Goal: Task Accomplishment & Management: Complete application form

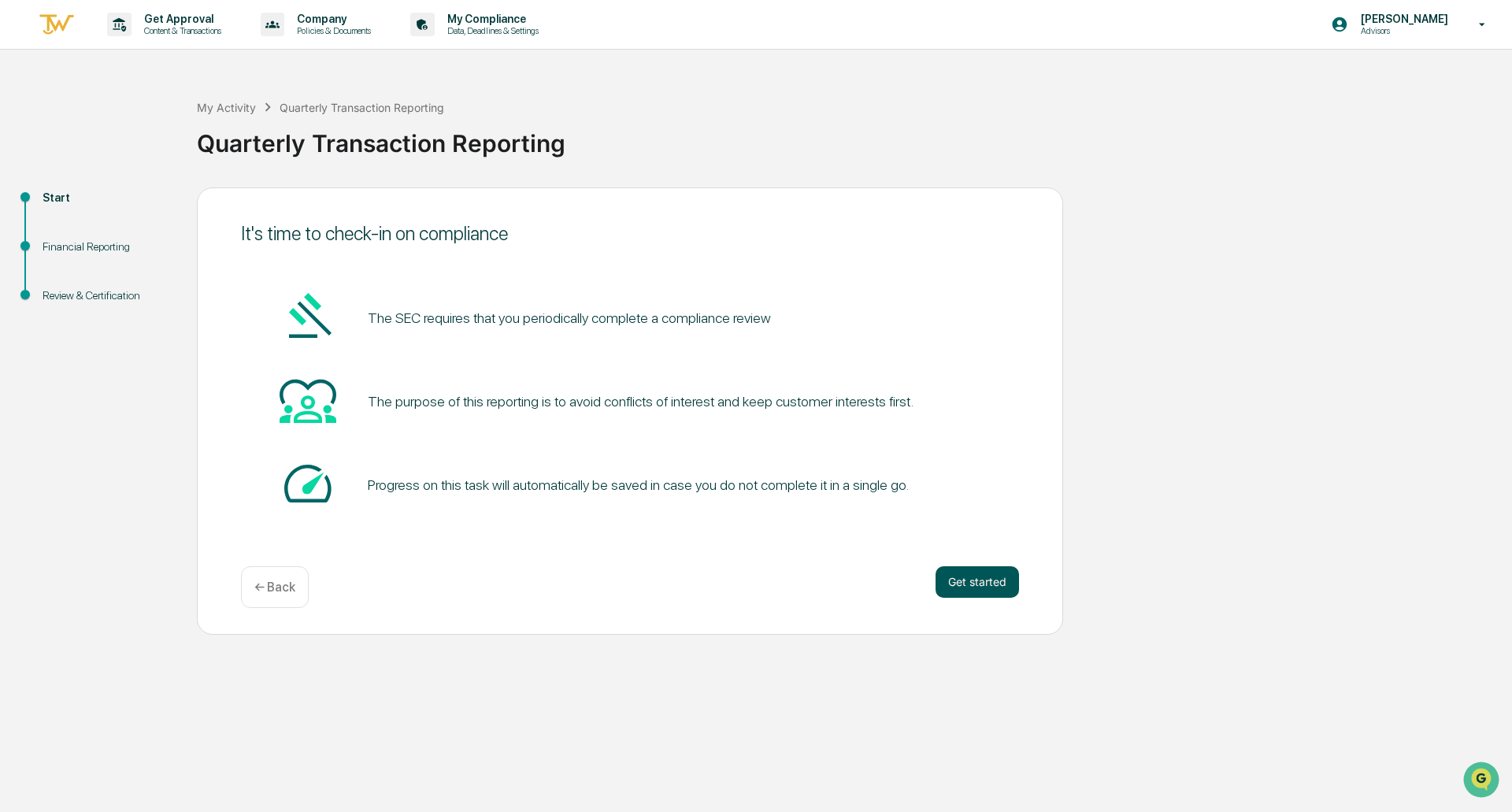
click at [982, 574] on button "Get started" at bounding box center [976, 582] width 84 height 32
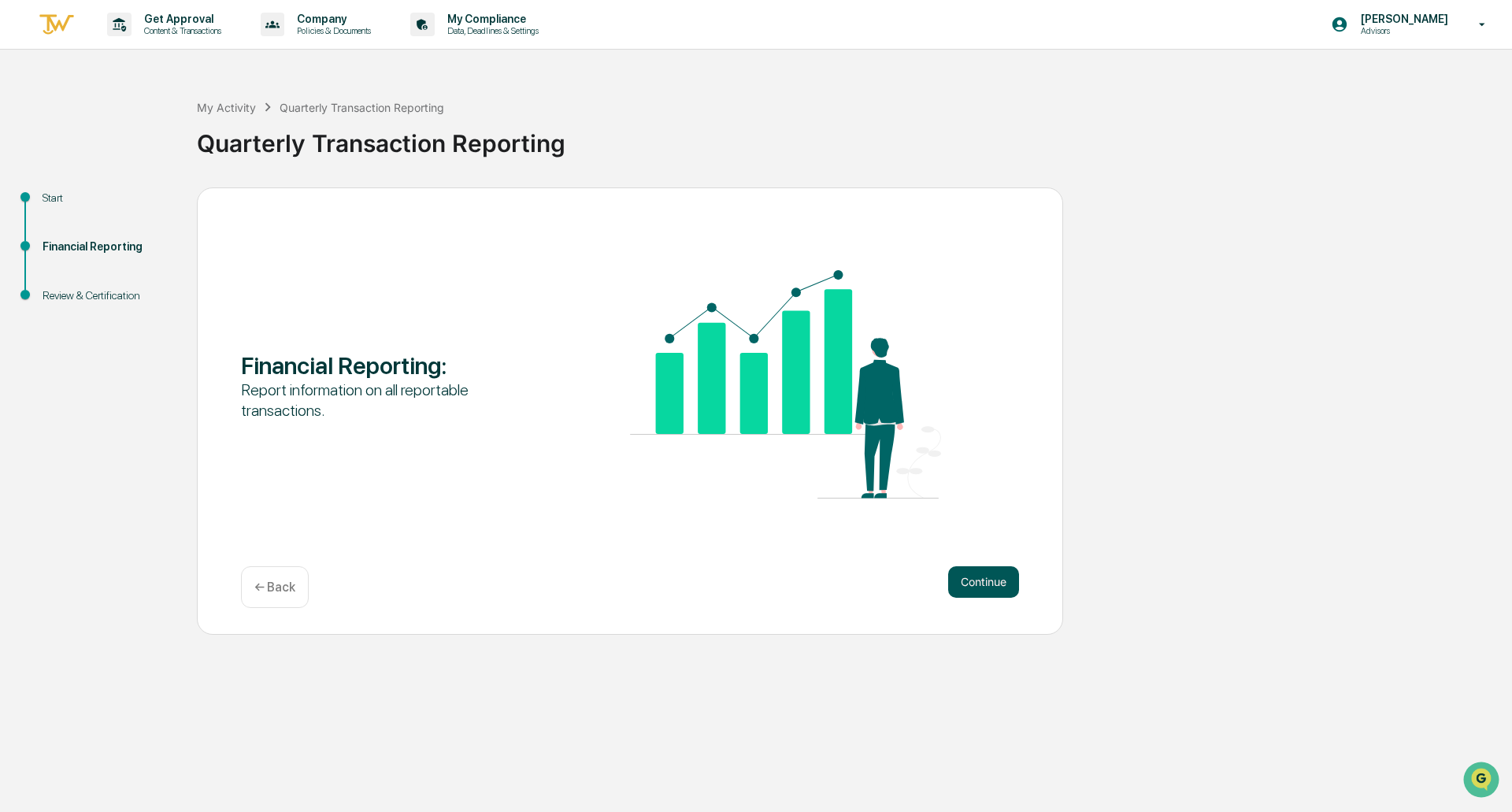
click at [965, 586] on button "Continue" at bounding box center [983, 582] width 71 height 32
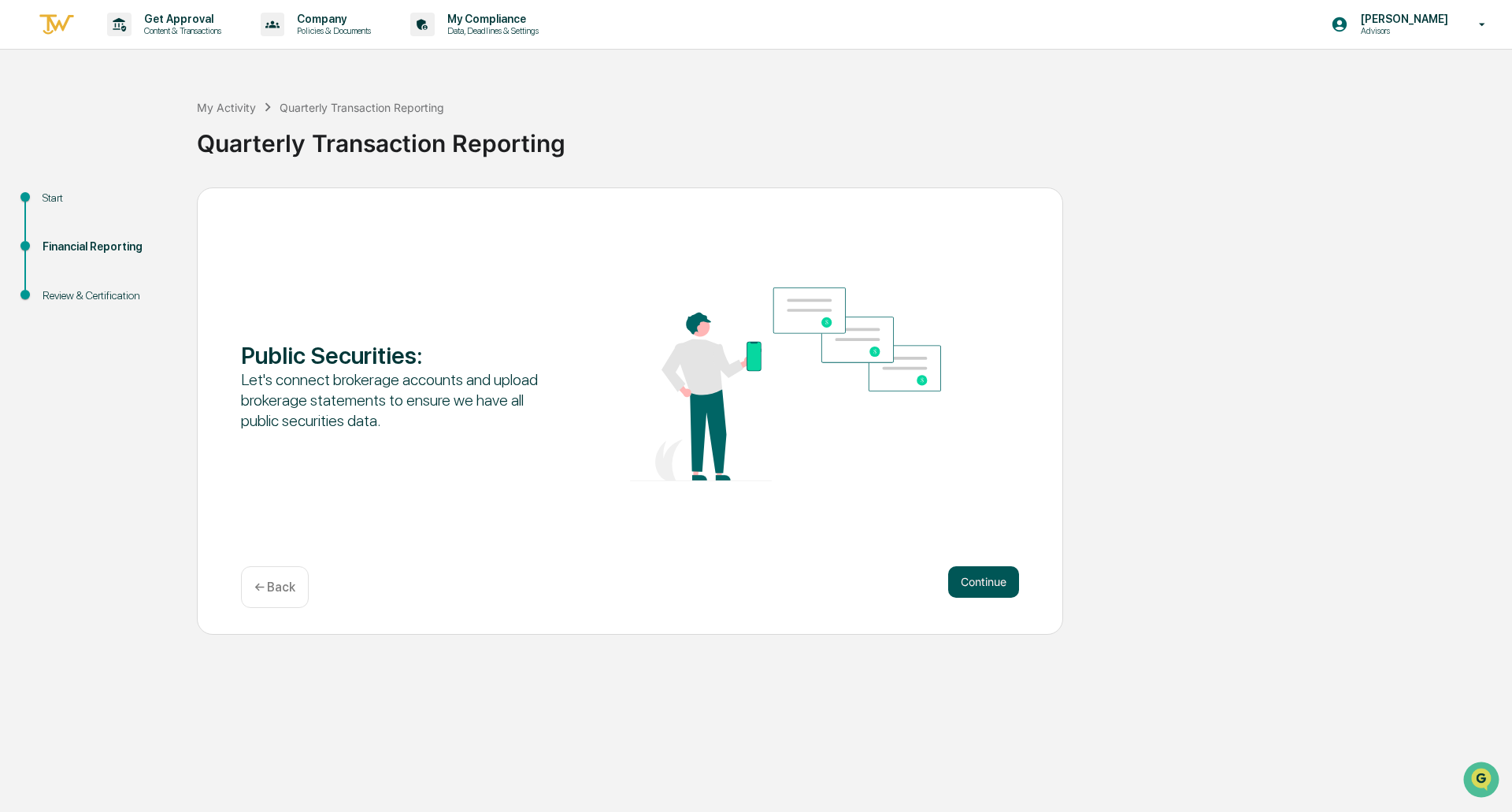
click at [968, 593] on button "Continue" at bounding box center [983, 582] width 71 height 32
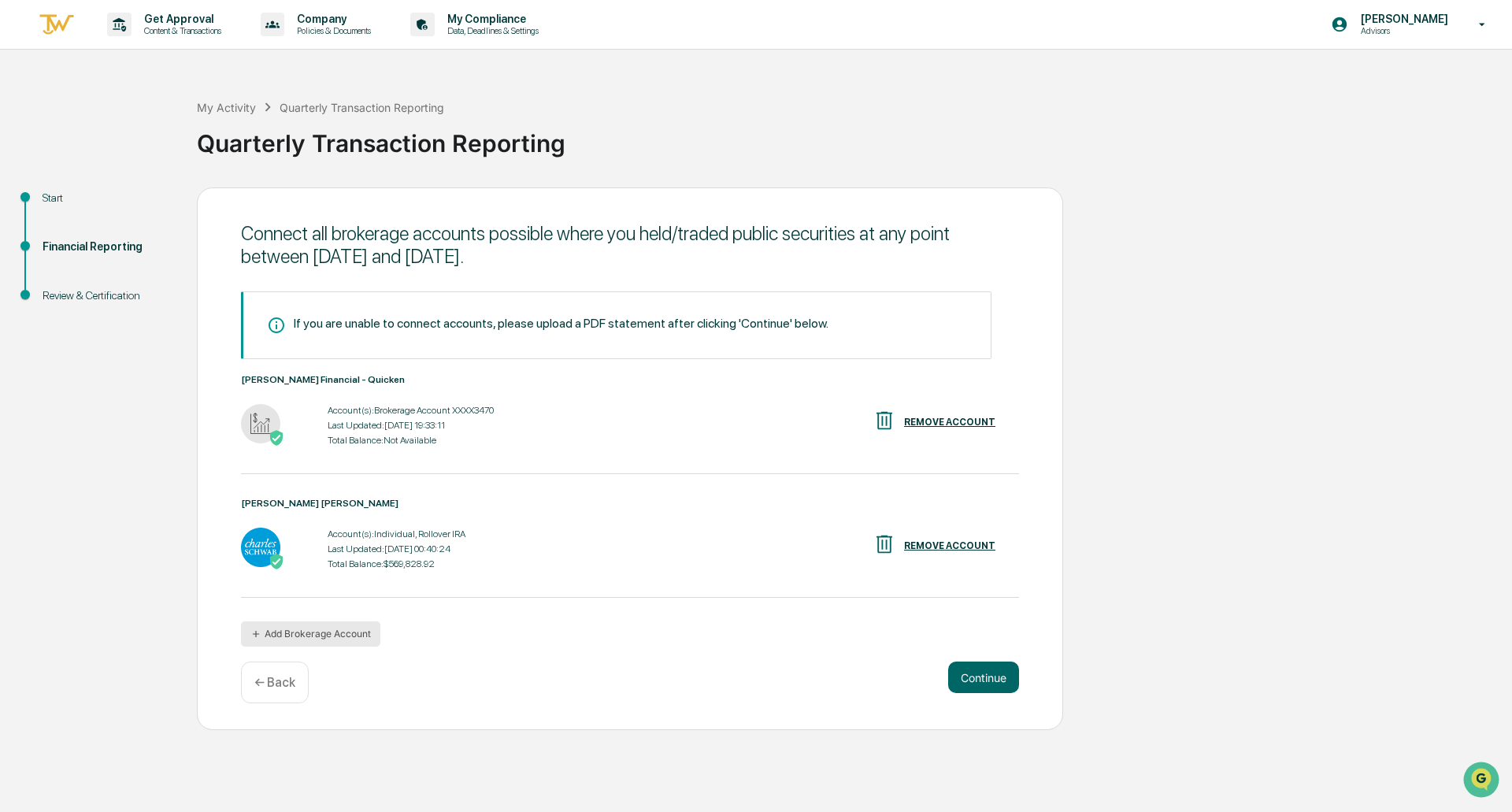
click at [307, 629] on button "Add Brokerage Account" at bounding box center [310, 633] width 139 height 26
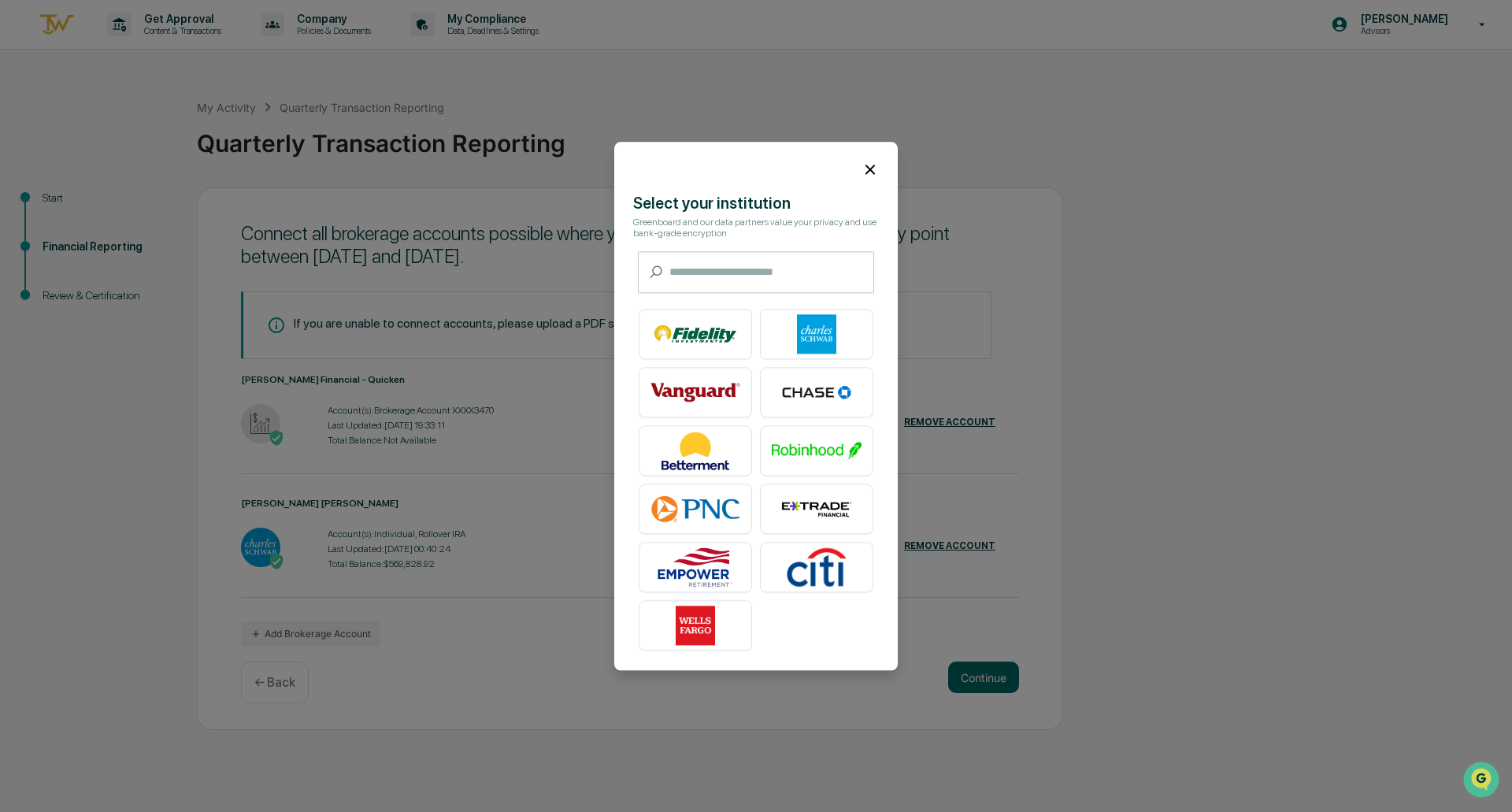
click at [778, 259] on input "text" at bounding box center [771, 272] width 205 height 41
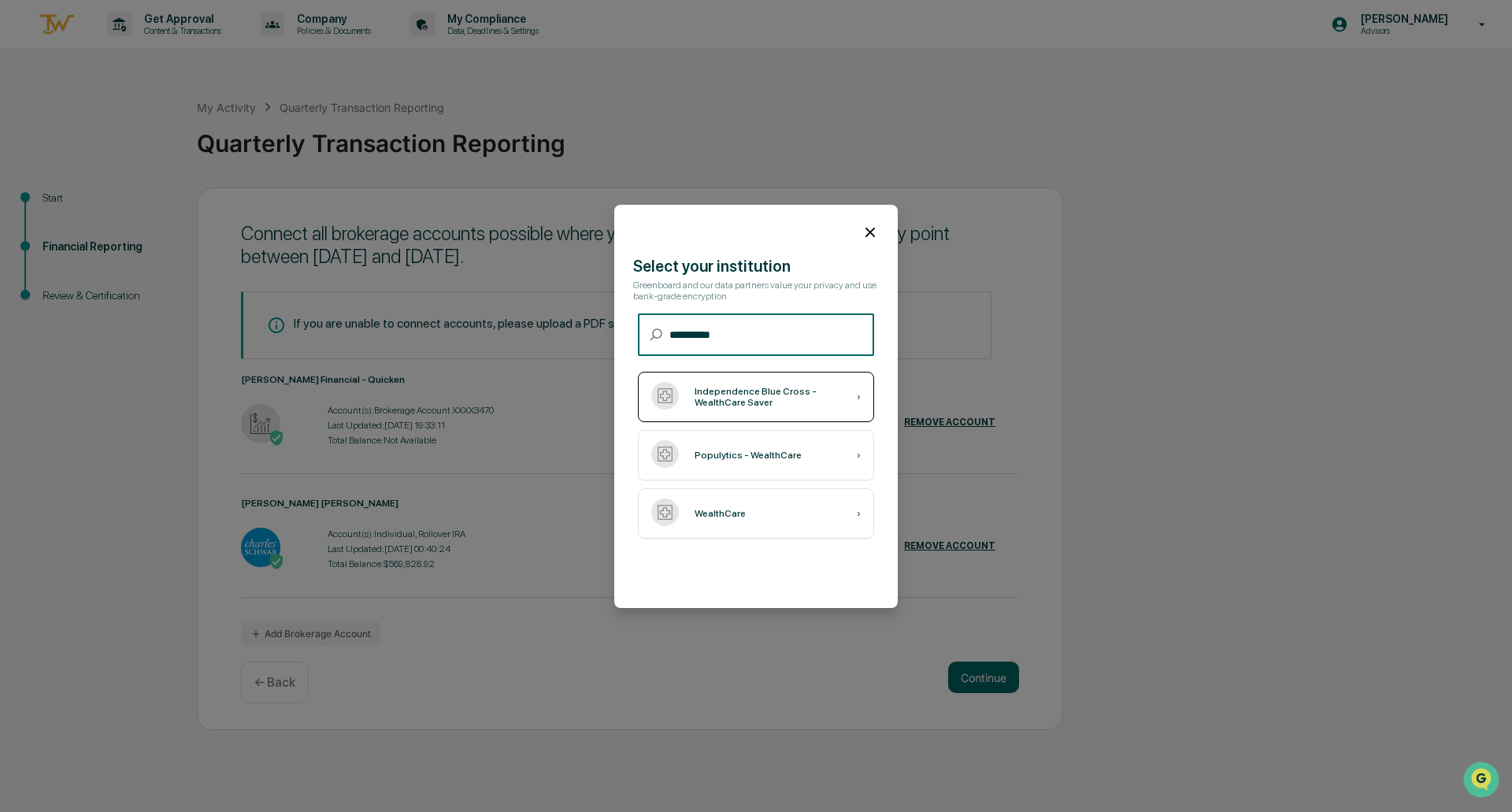
type input "**********"
click at [778, 401] on div "Independence Blue Cross - WealthCare Saver" at bounding box center [776, 397] width 162 height 22
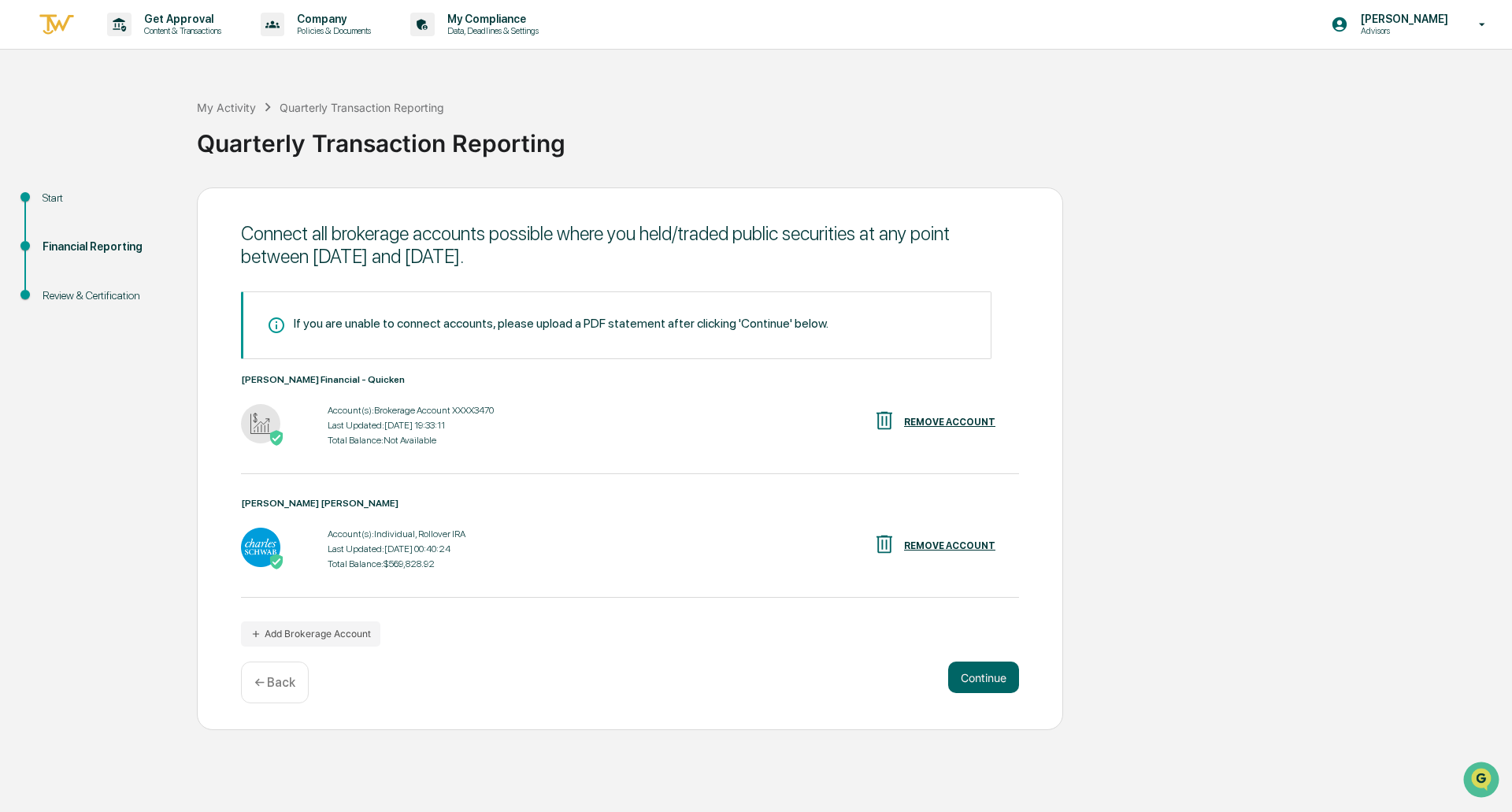
click at [959, 415] on div "REMOVE ACCOUNT" at bounding box center [934, 422] width 123 height 26
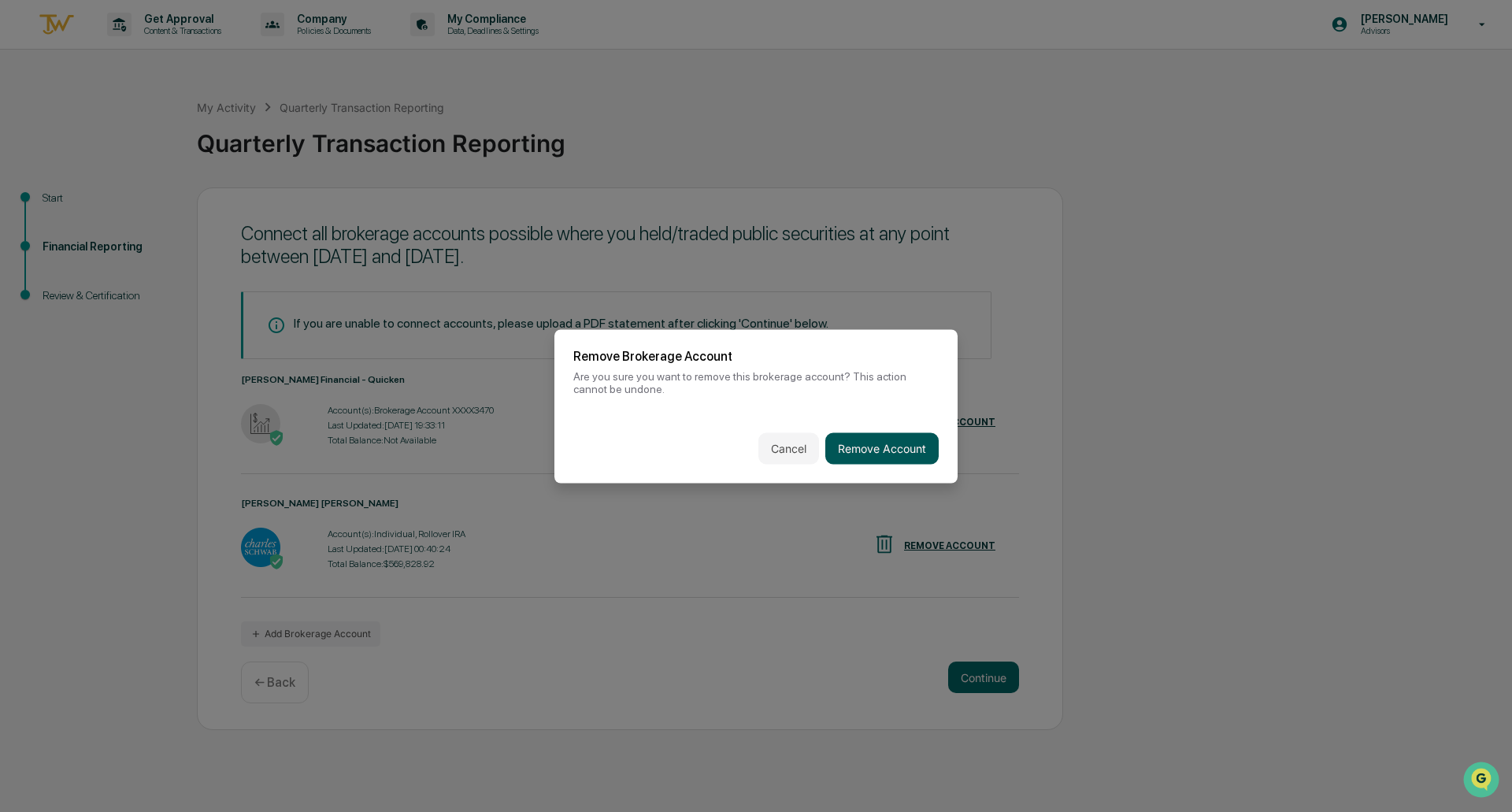
click at [873, 446] on button "Remove Account" at bounding box center [881, 448] width 113 height 32
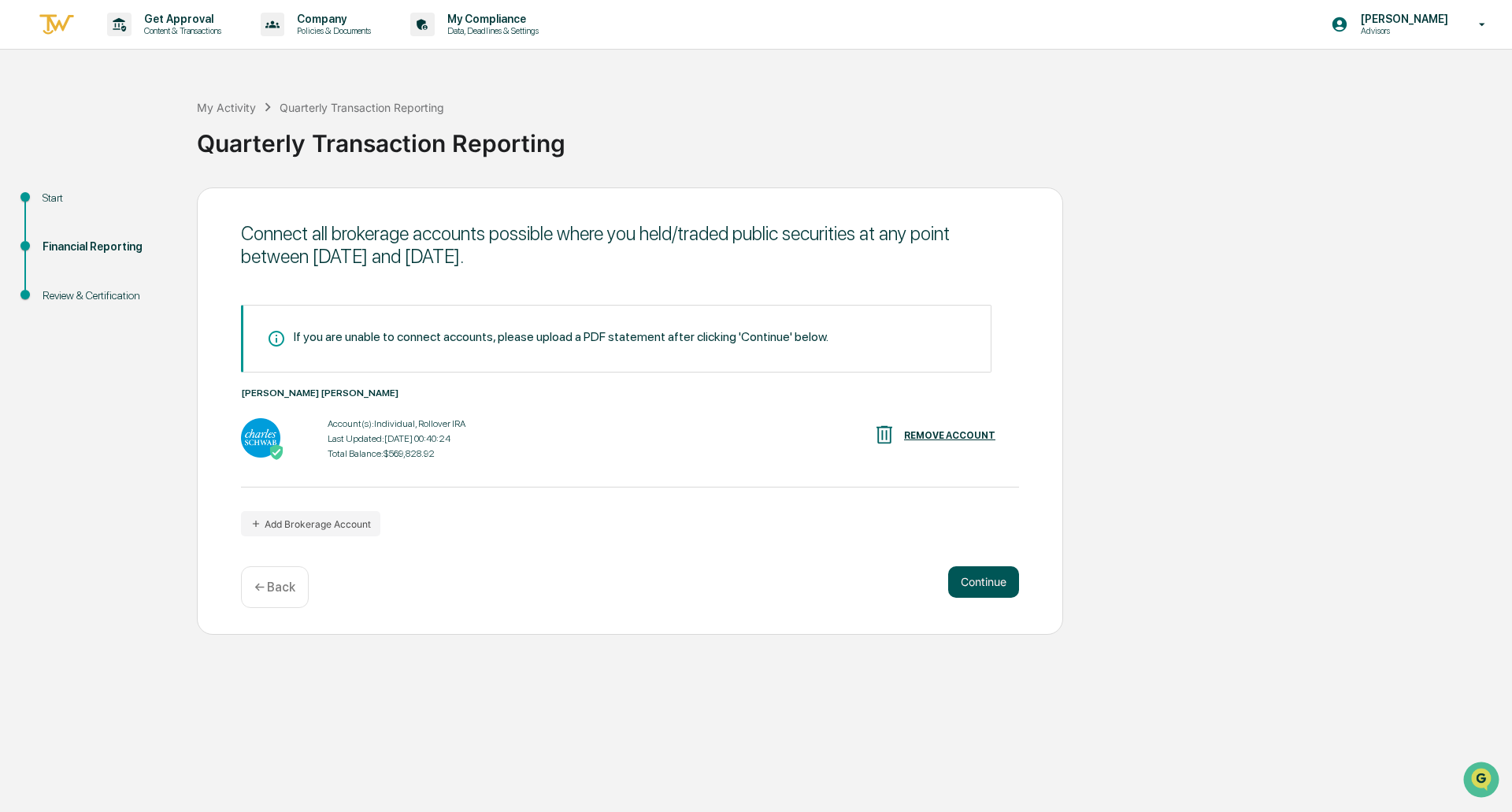
click at [981, 582] on button "Continue" at bounding box center [983, 582] width 71 height 32
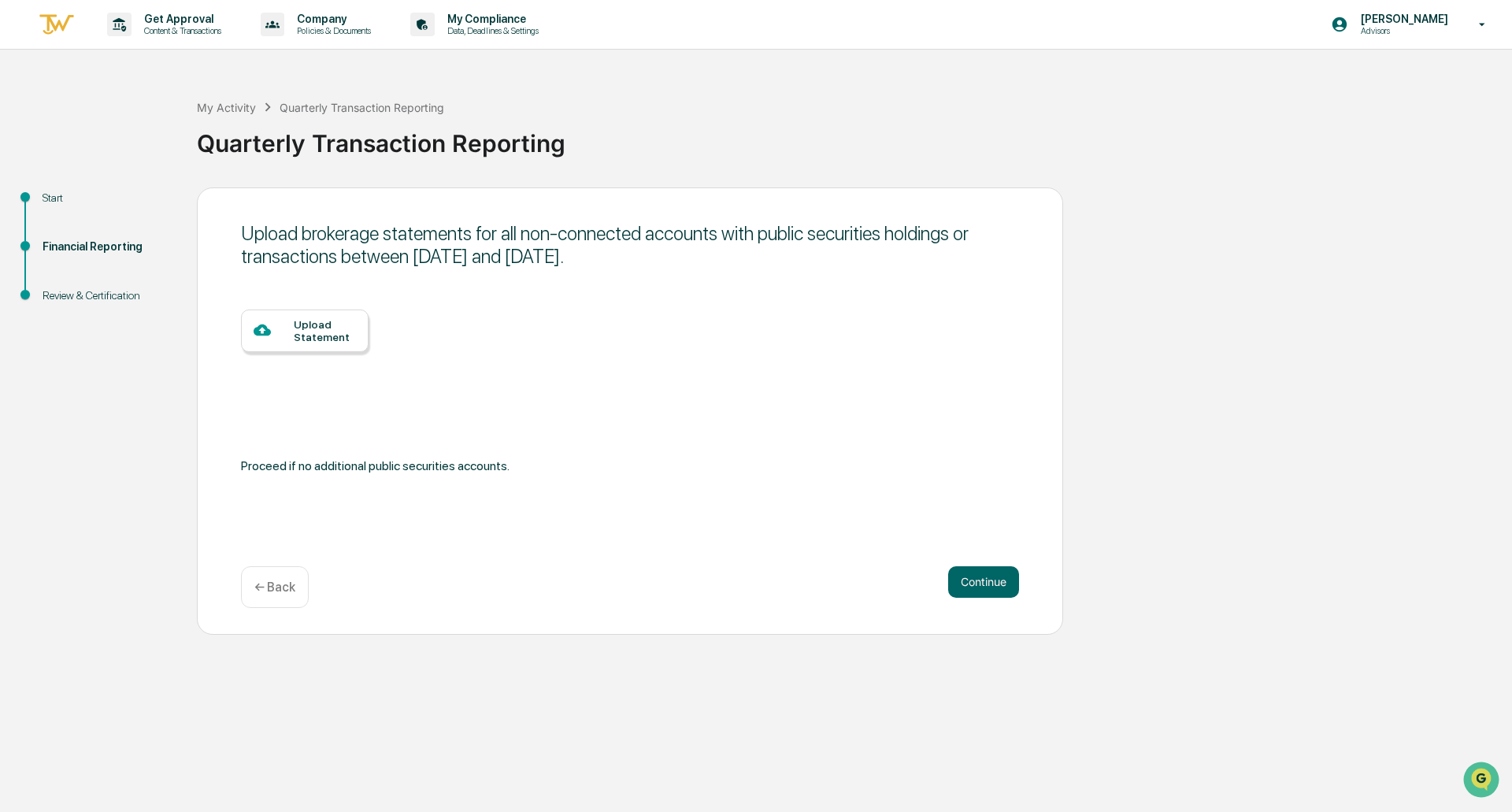
click at [342, 333] on div "Upload Statement" at bounding box center [325, 331] width 62 height 26
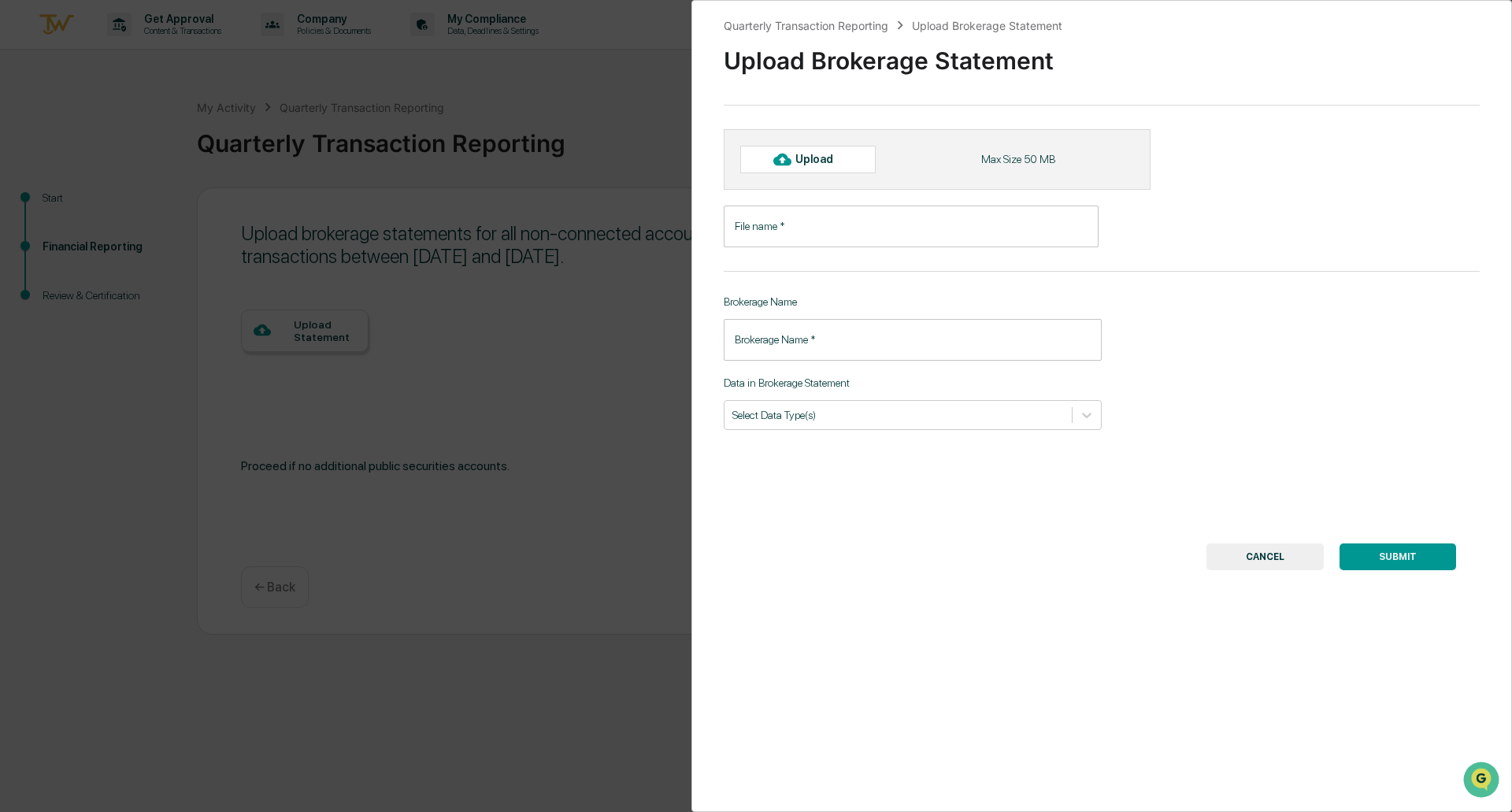
click at [800, 223] on input "File name   *" at bounding box center [911, 226] width 375 height 41
type input "**********"
click at [822, 345] on input "Brokerage Name   *" at bounding box center [913, 340] width 378 height 41
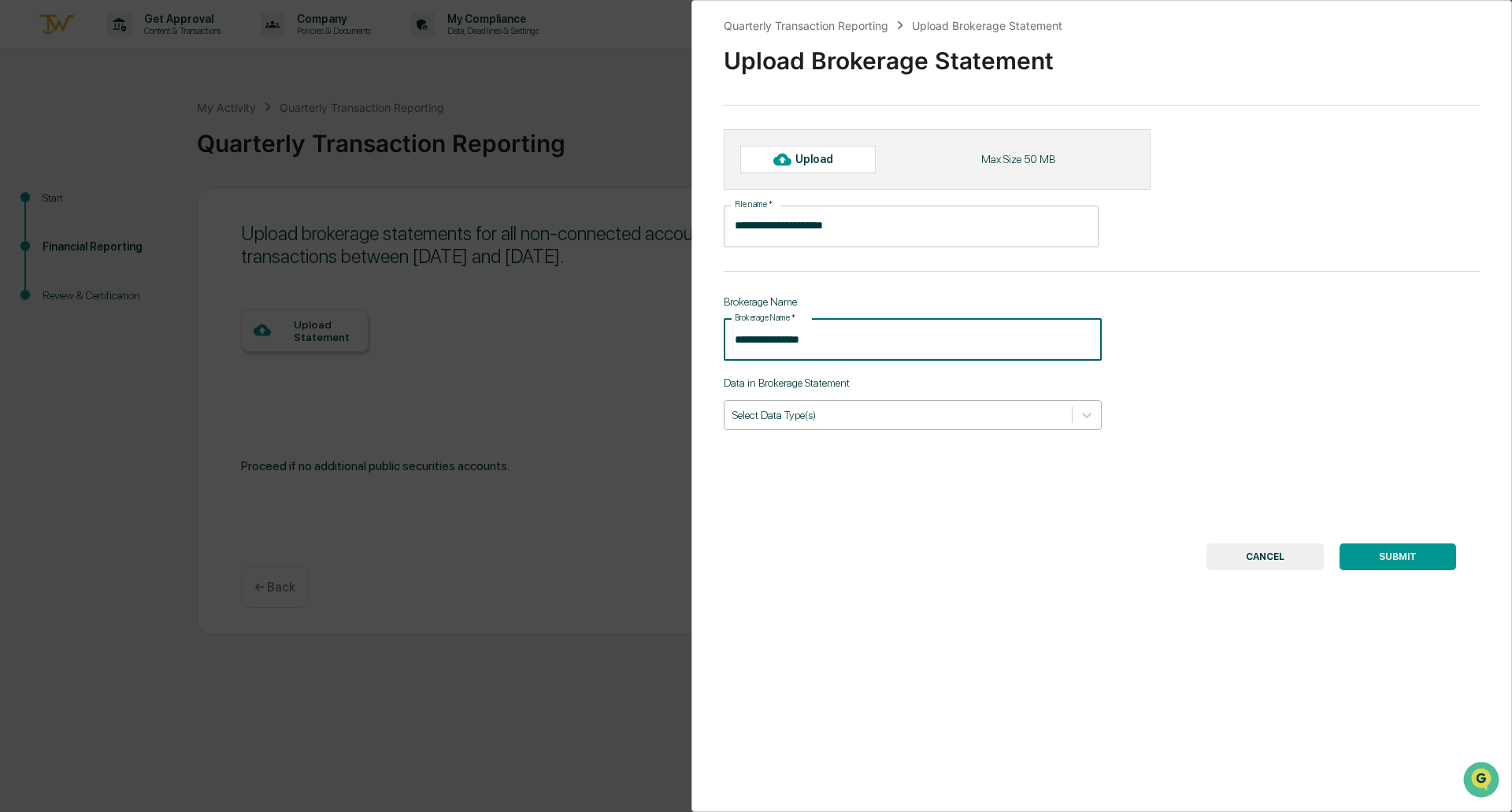
type input "**********"
click at [775, 411] on div at bounding box center [898, 414] width 332 height 15
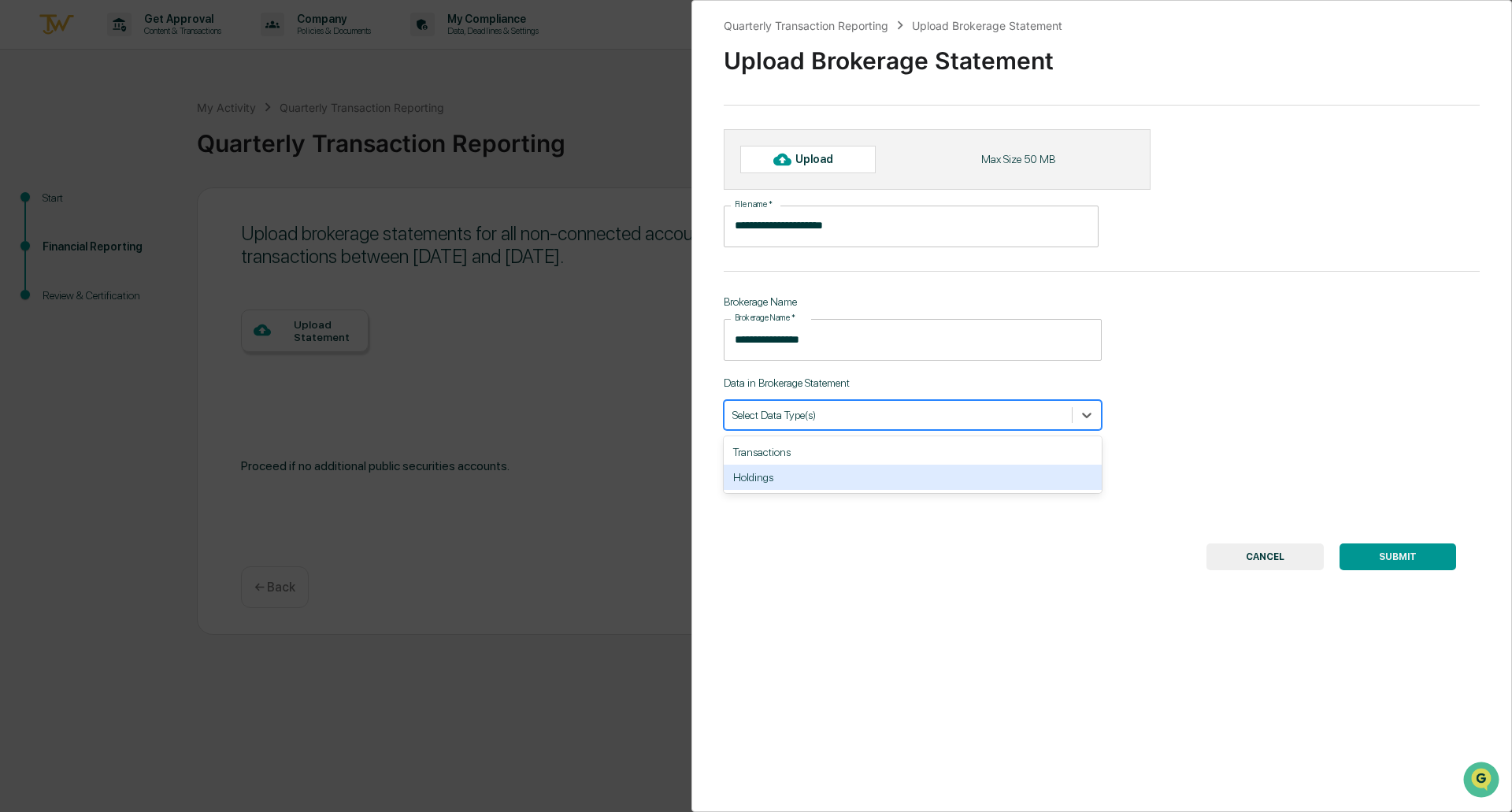
click at [769, 478] on div "Holdings" at bounding box center [913, 477] width 378 height 26
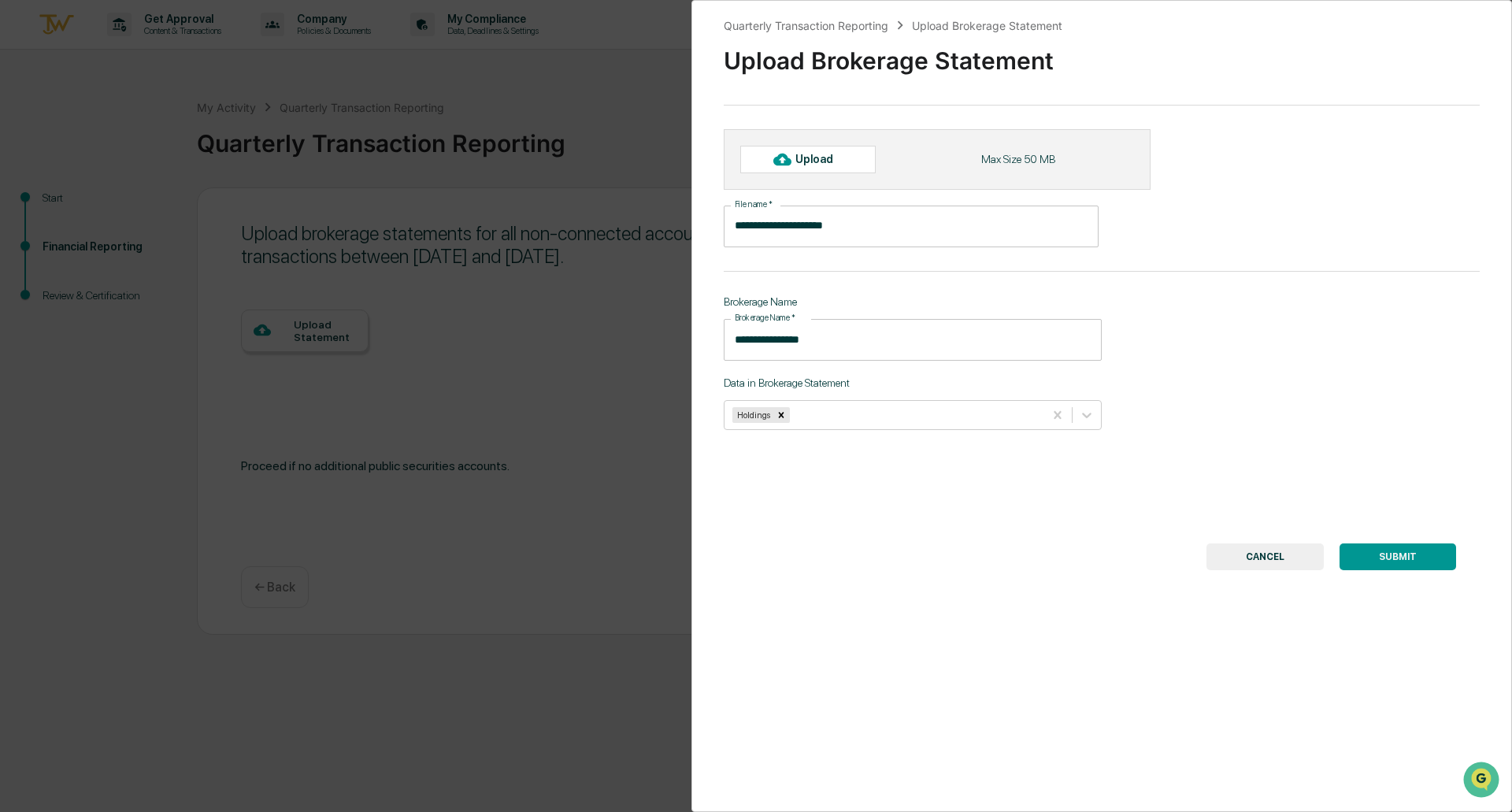
drag, startPoint x: 973, startPoint y: 522, endPoint x: 1041, endPoint y: 519, distance: 68.1
click at [973, 522] on div "**********" at bounding box center [1101, 406] width 821 height 812
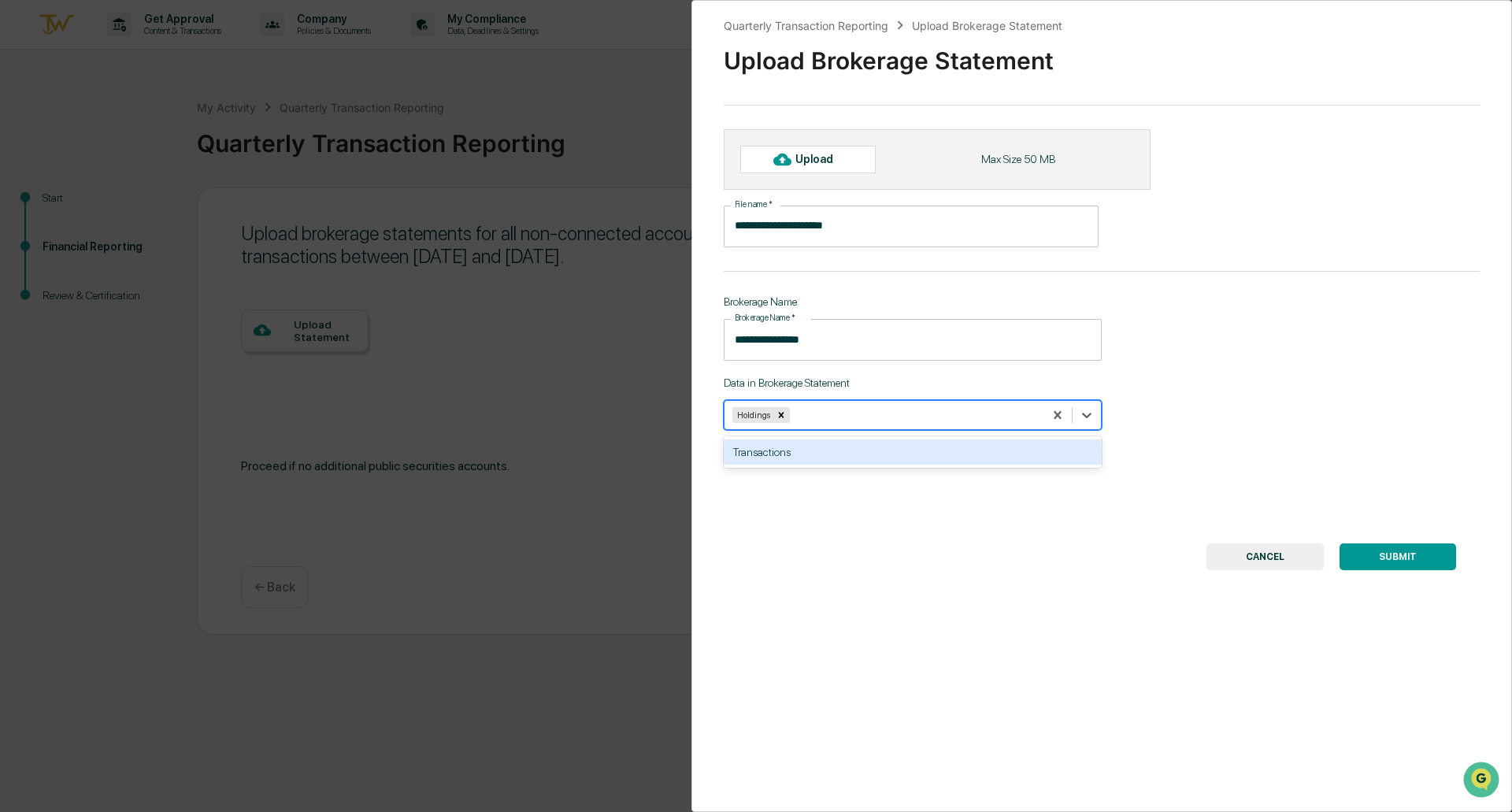
click at [950, 417] on div at bounding box center [914, 414] width 243 height 15
click at [847, 457] on div "Transactions" at bounding box center [913, 452] width 378 height 26
click at [1411, 554] on button "SUBMIT" at bounding box center [1398, 557] width 116 height 26
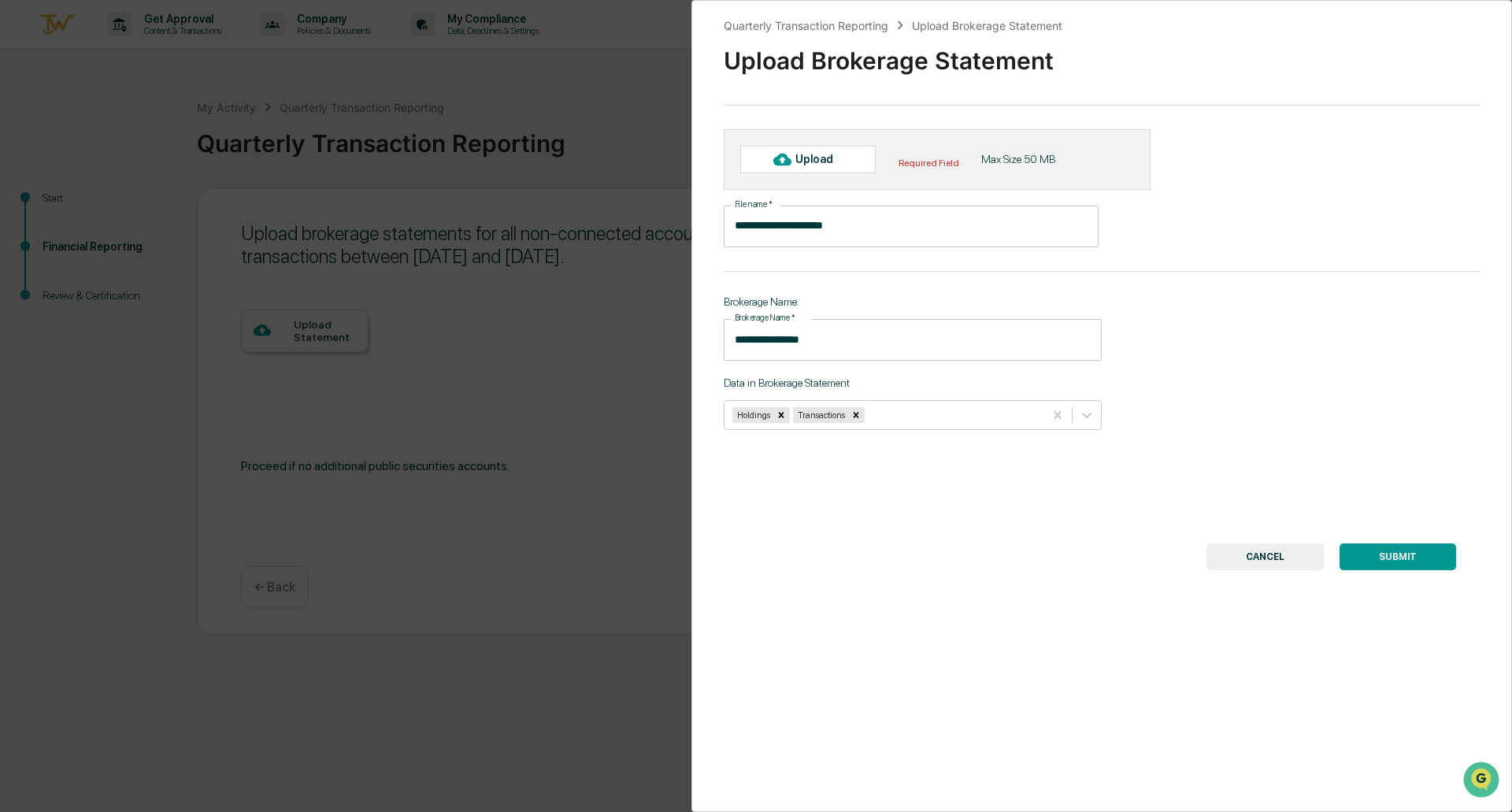
click at [816, 162] on div "Upload" at bounding box center [821, 159] width 51 height 12
type input "**********"
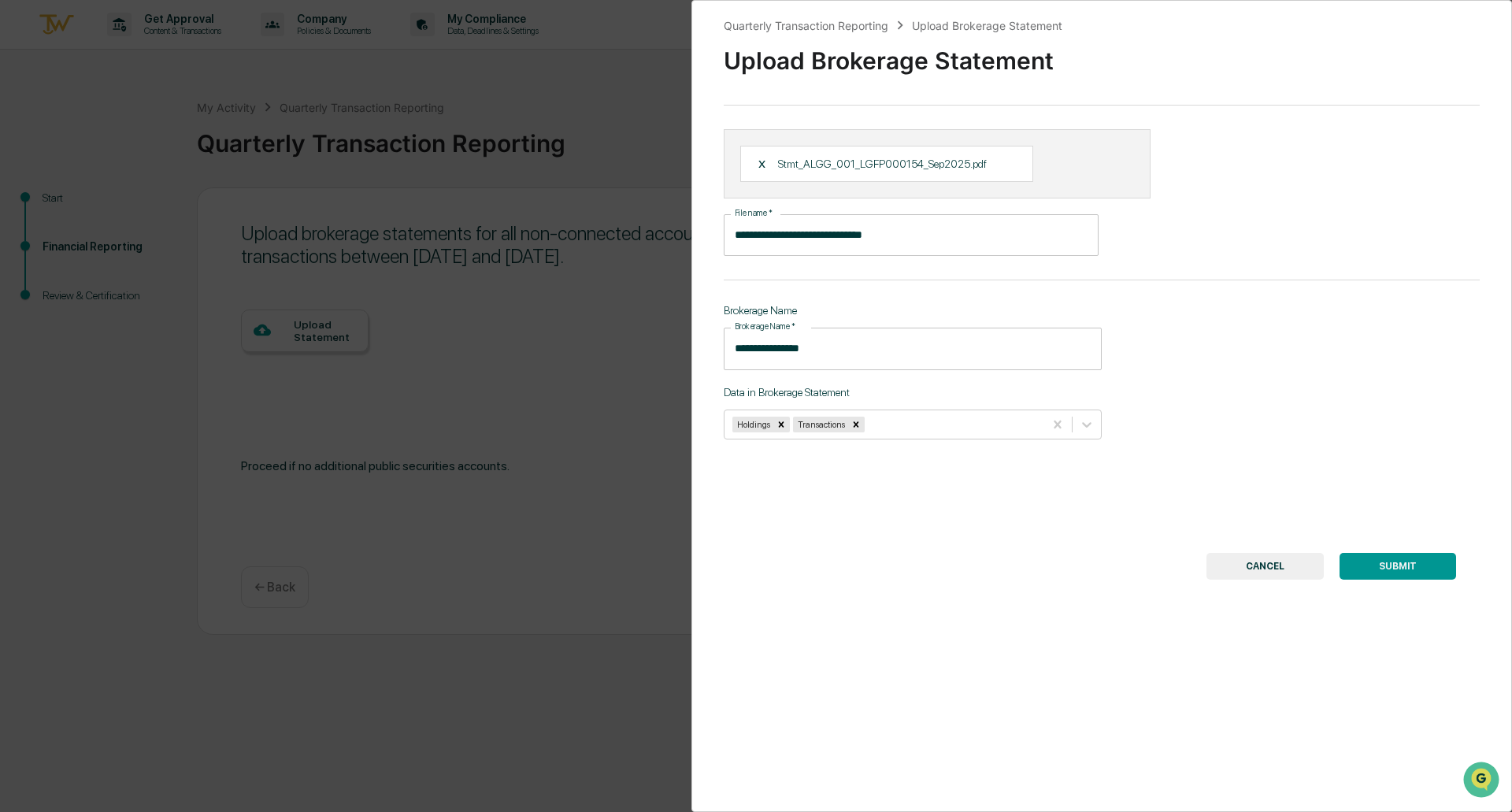
click at [1384, 570] on button "SUBMIT" at bounding box center [1398, 566] width 116 height 26
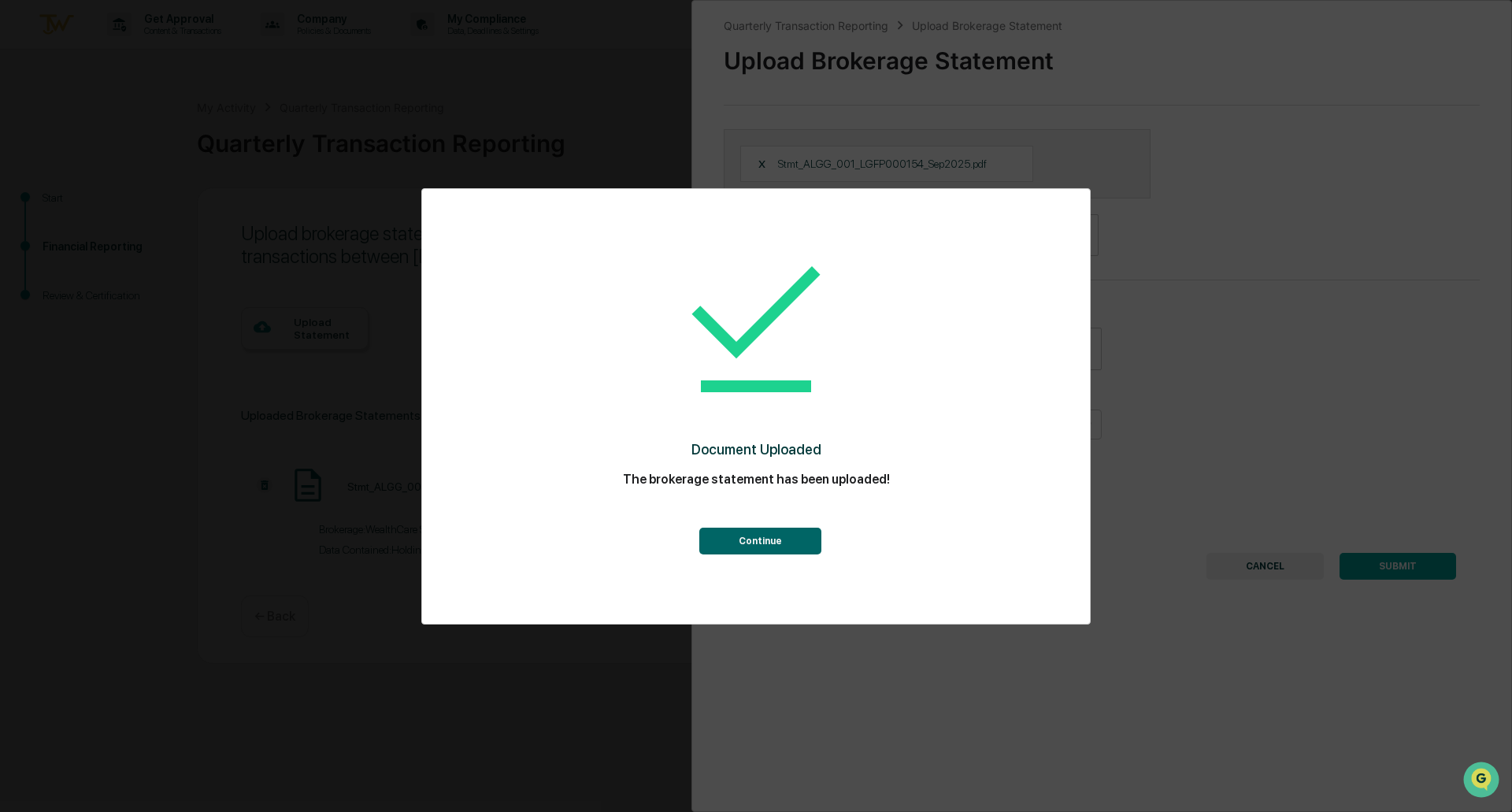
click at [764, 542] on button "Continue" at bounding box center [760, 541] width 122 height 26
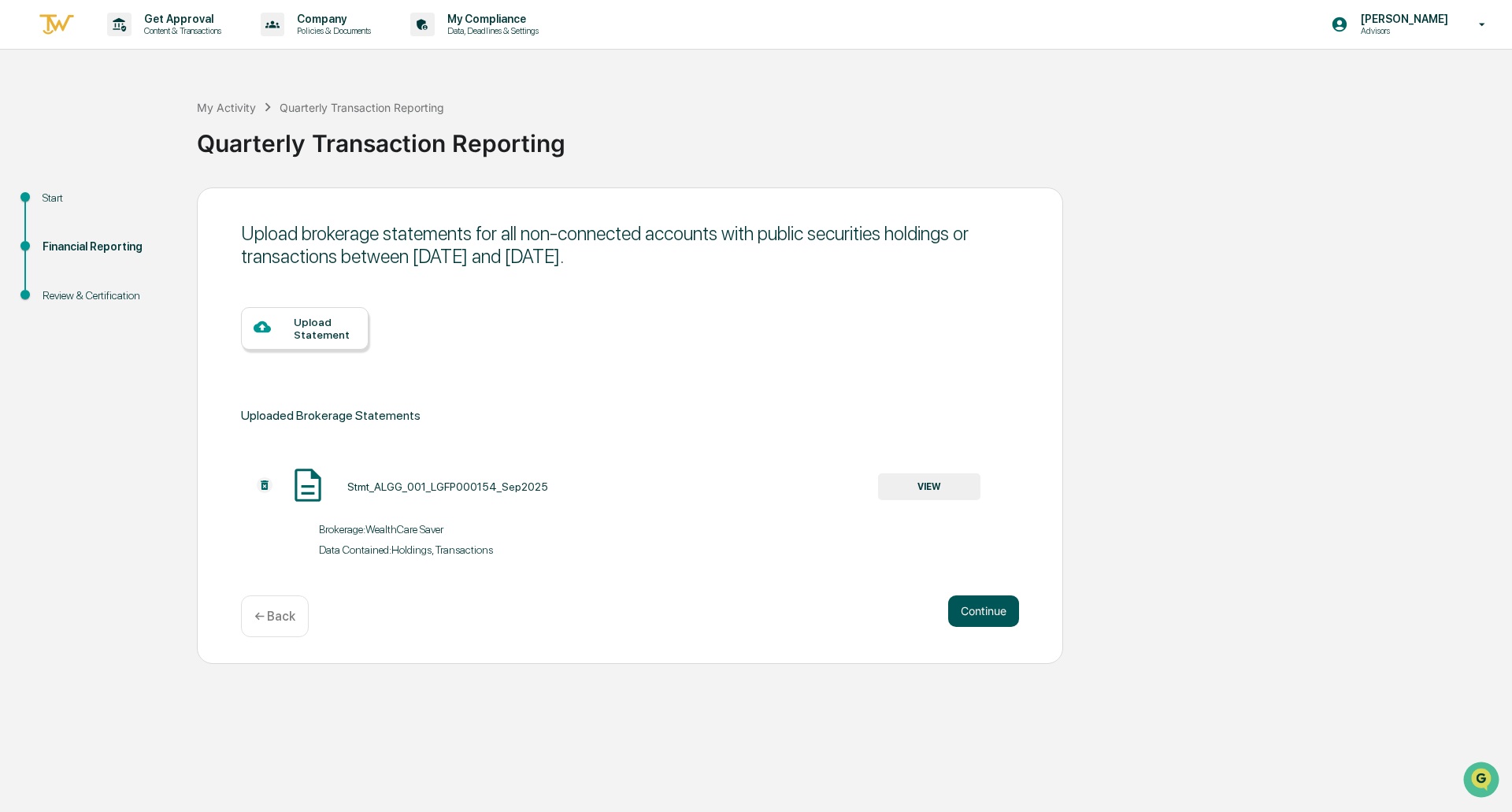
click at [974, 616] on button "Continue" at bounding box center [983, 611] width 71 height 32
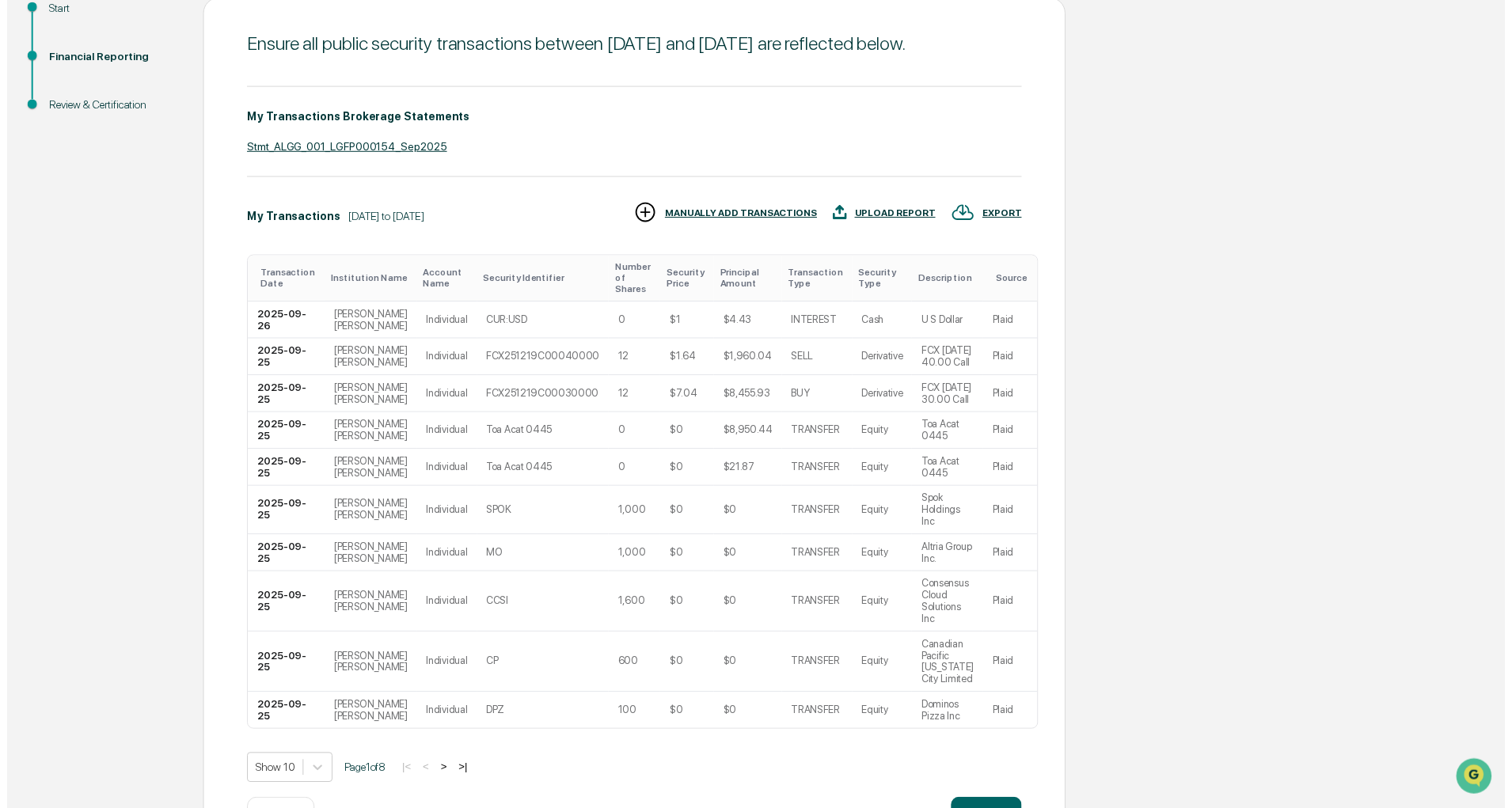
scroll to position [225, 0]
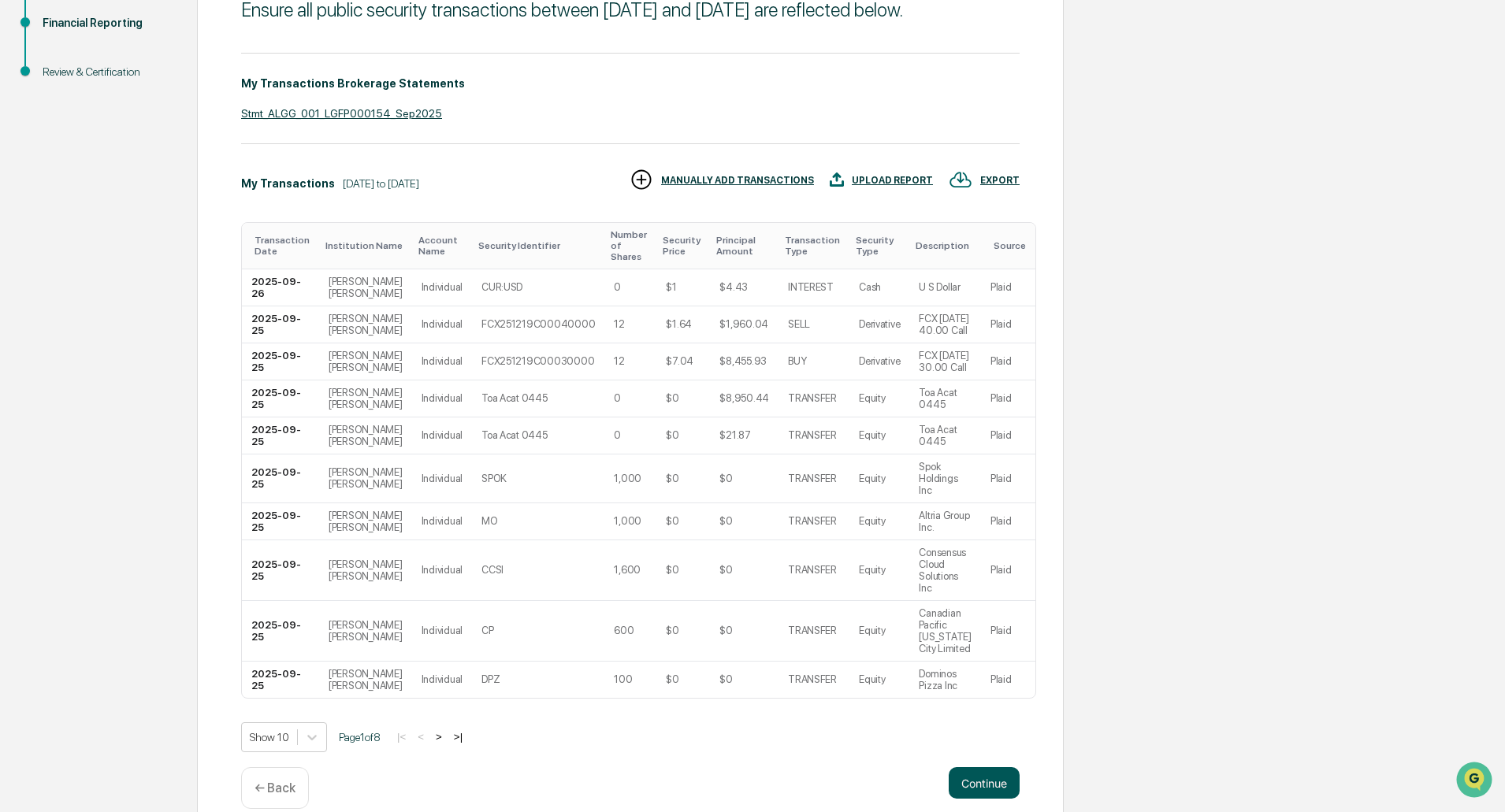
click at [975, 767] on button "Continue" at bounding box center [984, 783] width 71 height 32
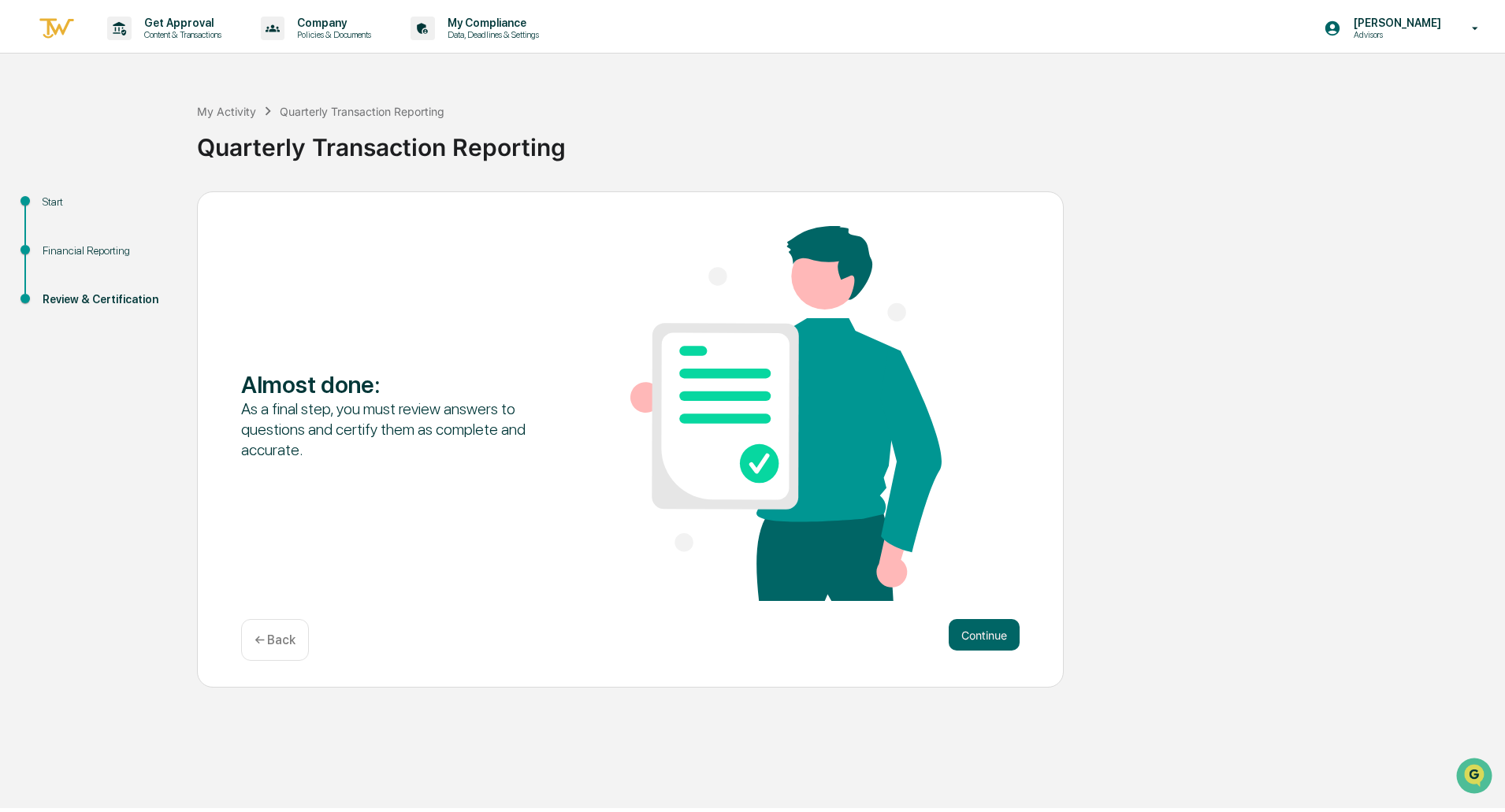
scroll to position [0, 0]
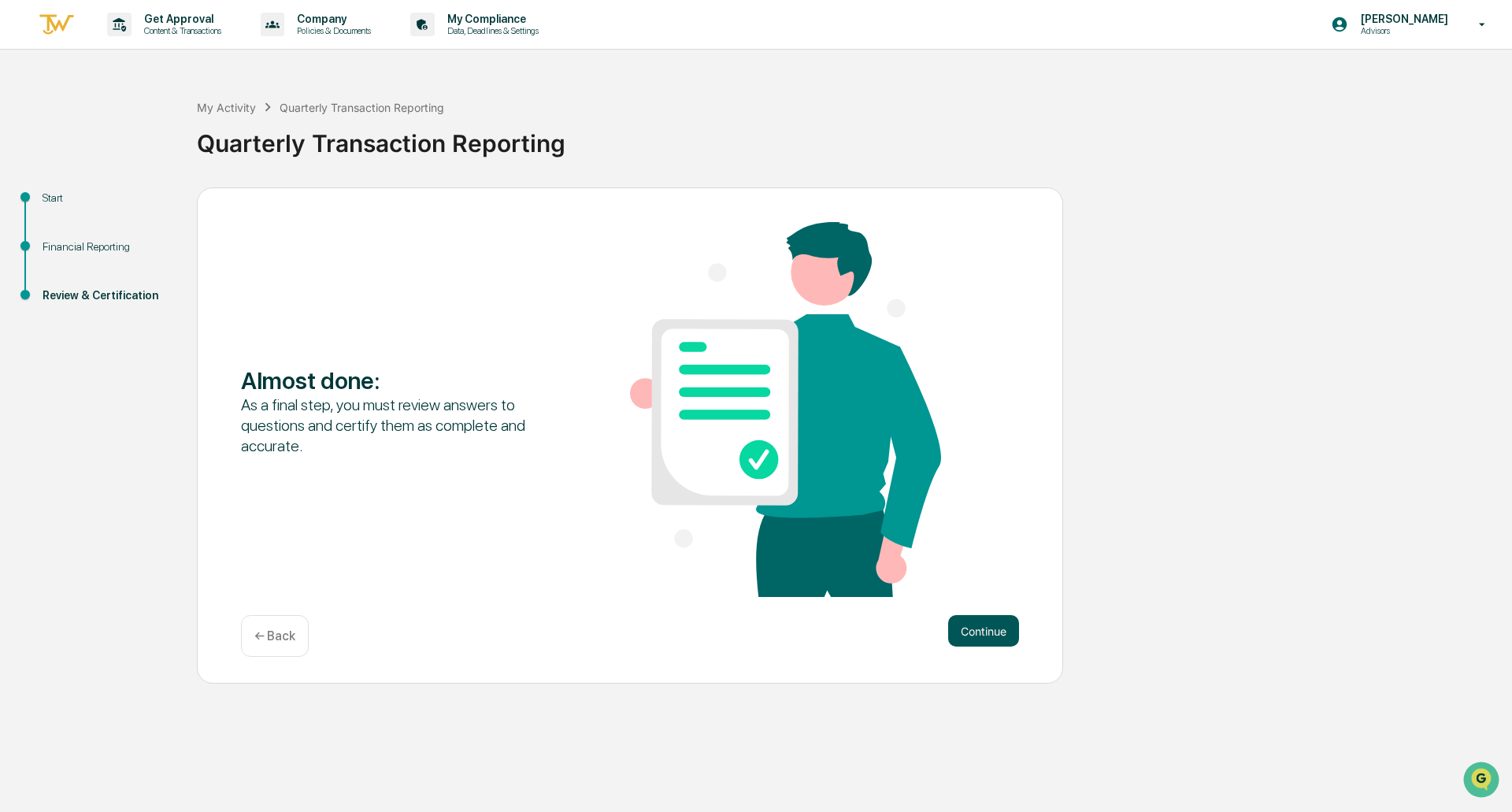
click at [966, 622] on button "Continue" at bounding box center [983, 631] width 71 height 32
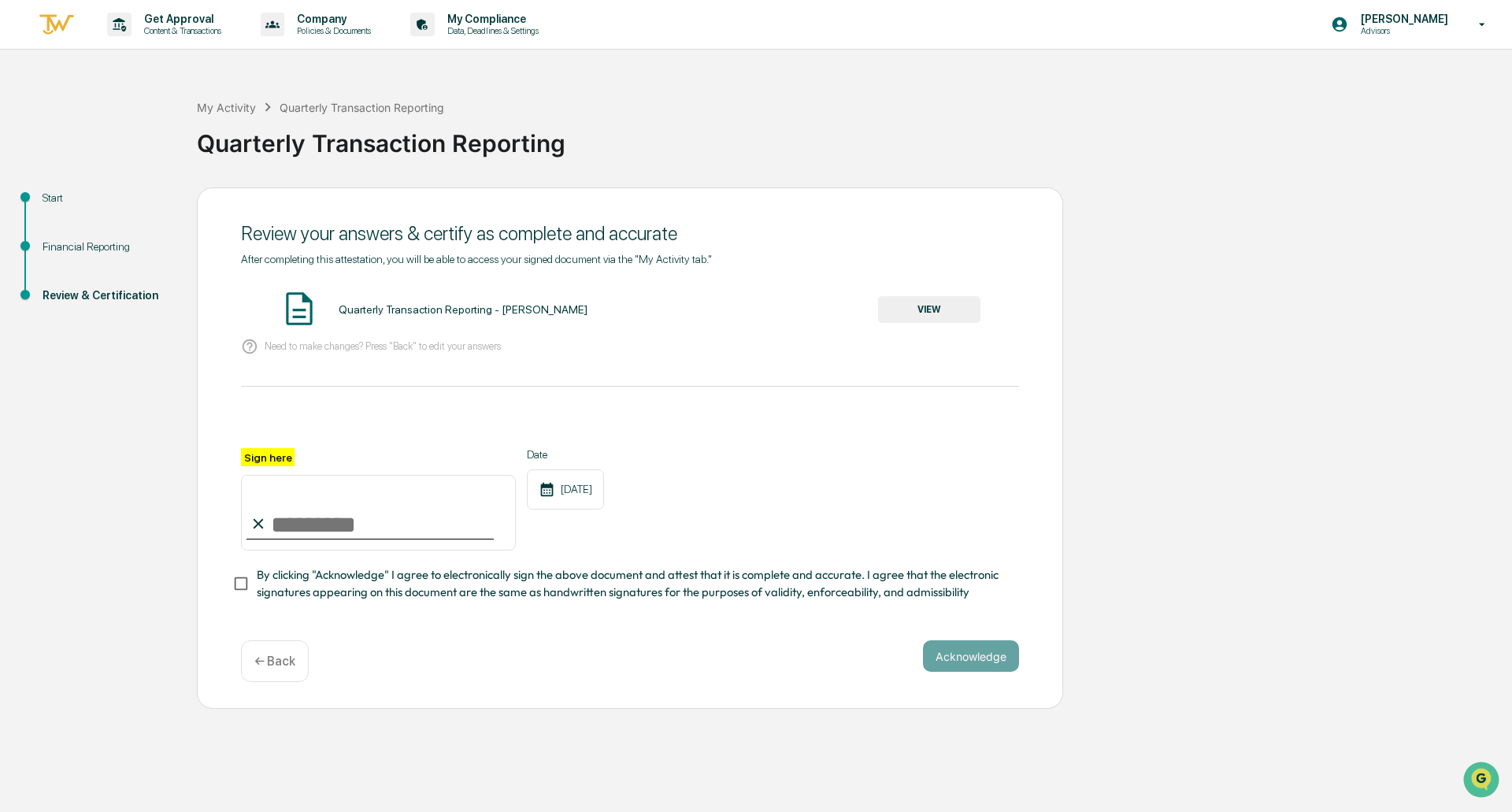
click at [355, 520] on input "Sign here" at bounding box center [378, 513] width 274 height 76
type input "**********"
click at [961, 662] on button "Acknowledge" at bounding box center [970, 656] width 96 height 32
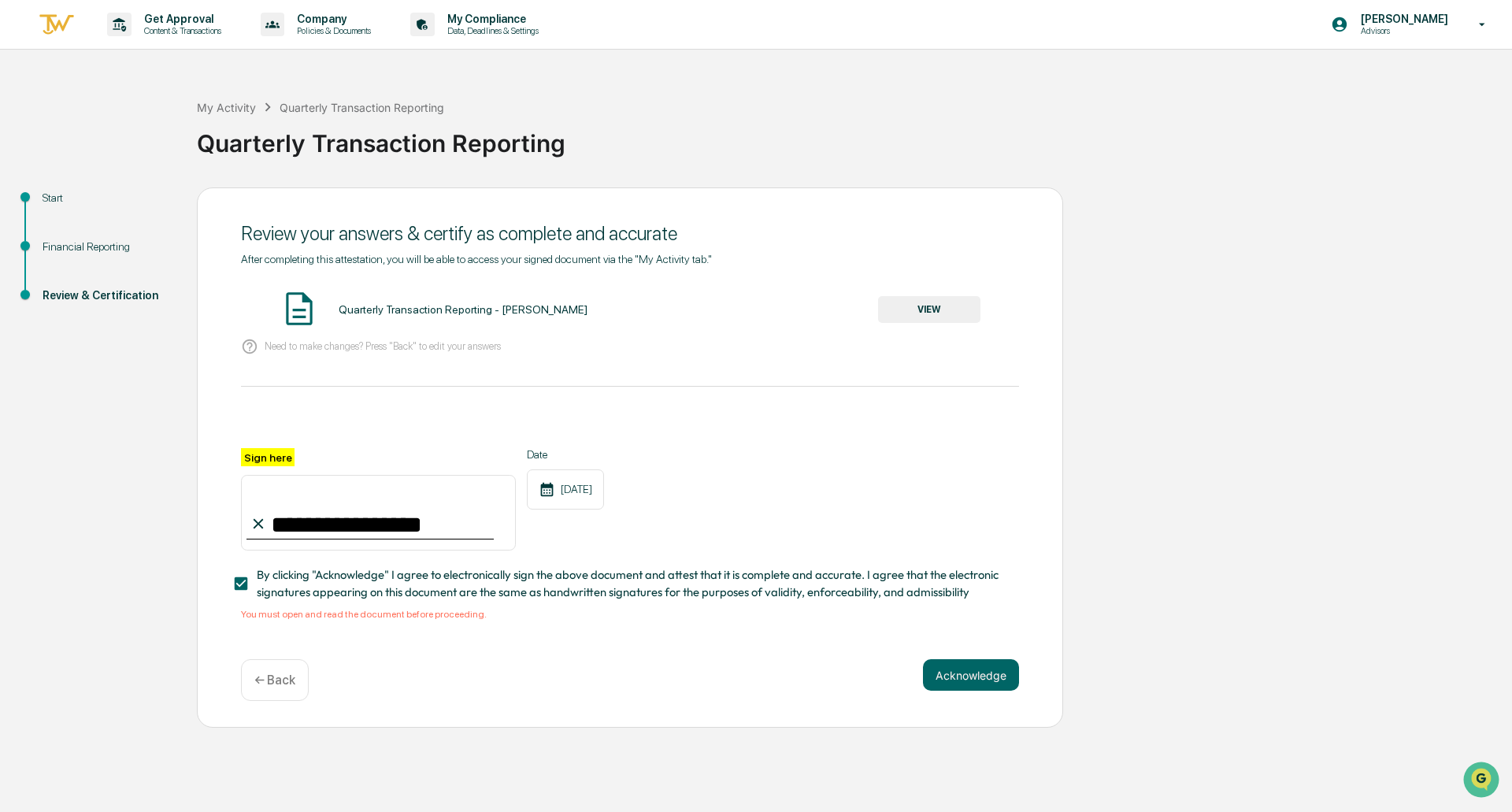
click at [945, 305] on button "VIEW" at bounding box center [929, 310] width 102 height 26
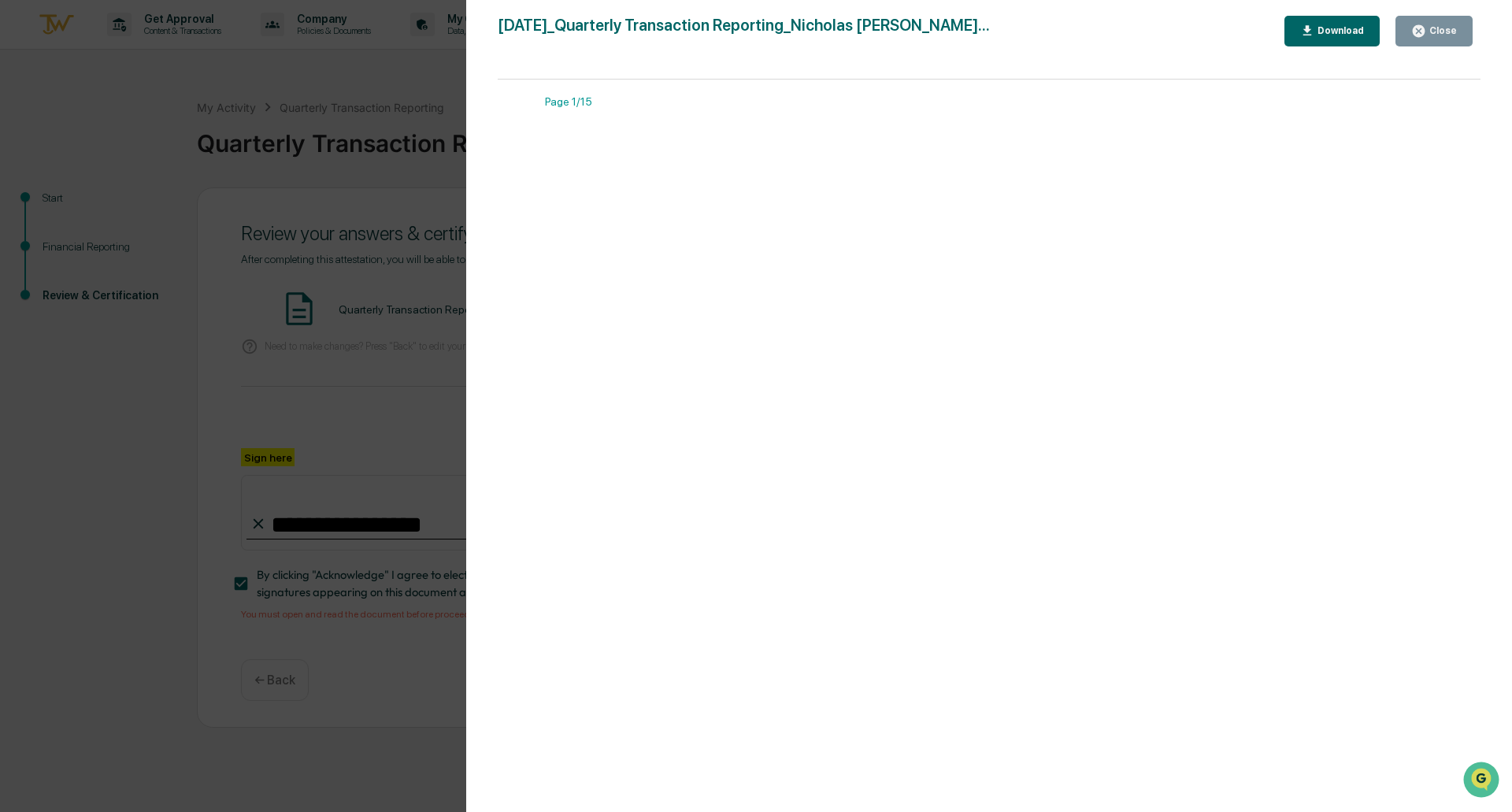
click at [1419, 33] on icon "button" at bounding box center [1418, 31] width 11 height 11
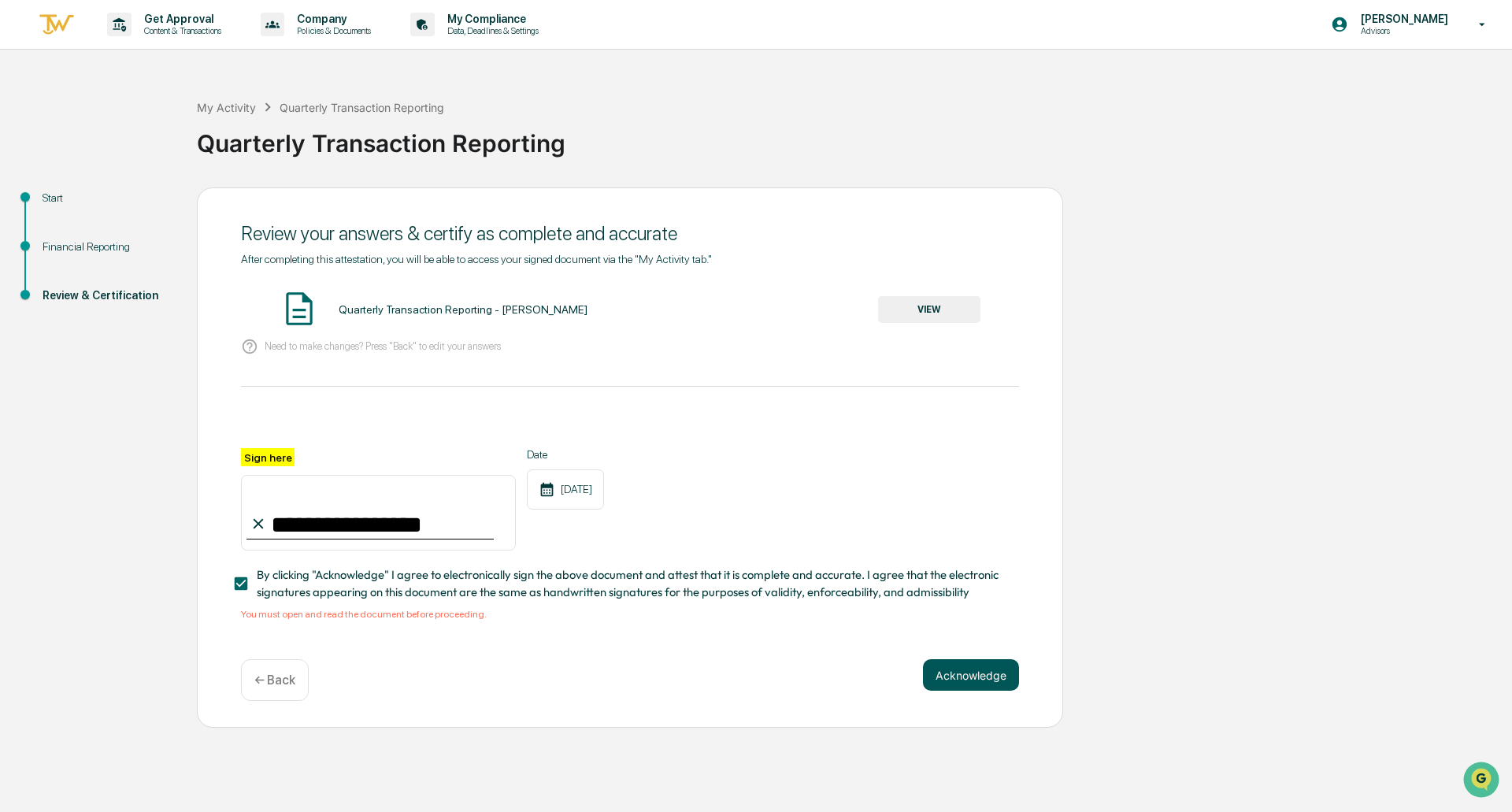
click at [976, 679] on button "Acknowledge" at bounding box center [970, 675] width 96 height 32
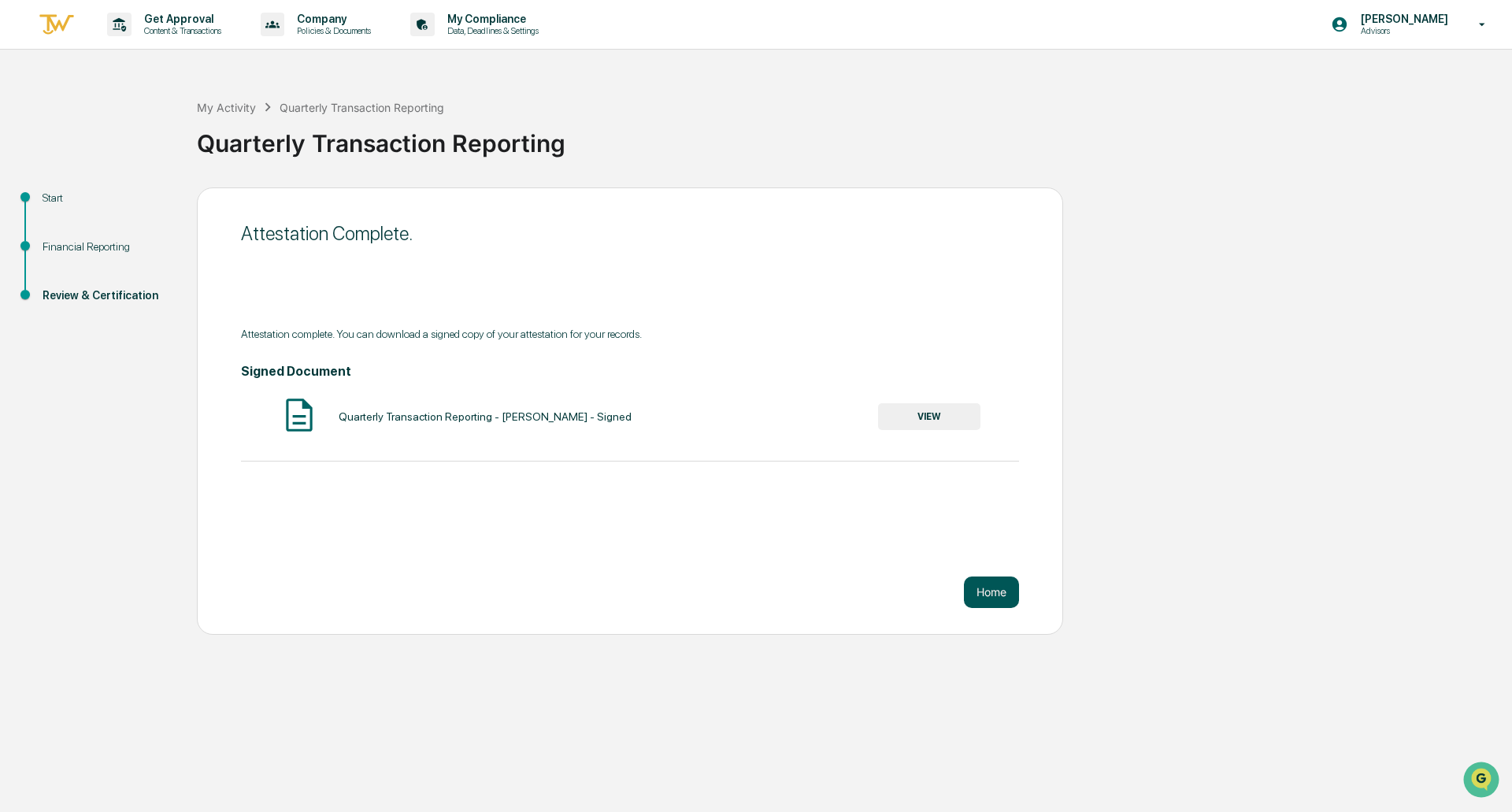
click at [1001, 591] on button "Home" at bounding box center [991, 592] width 55 height 32
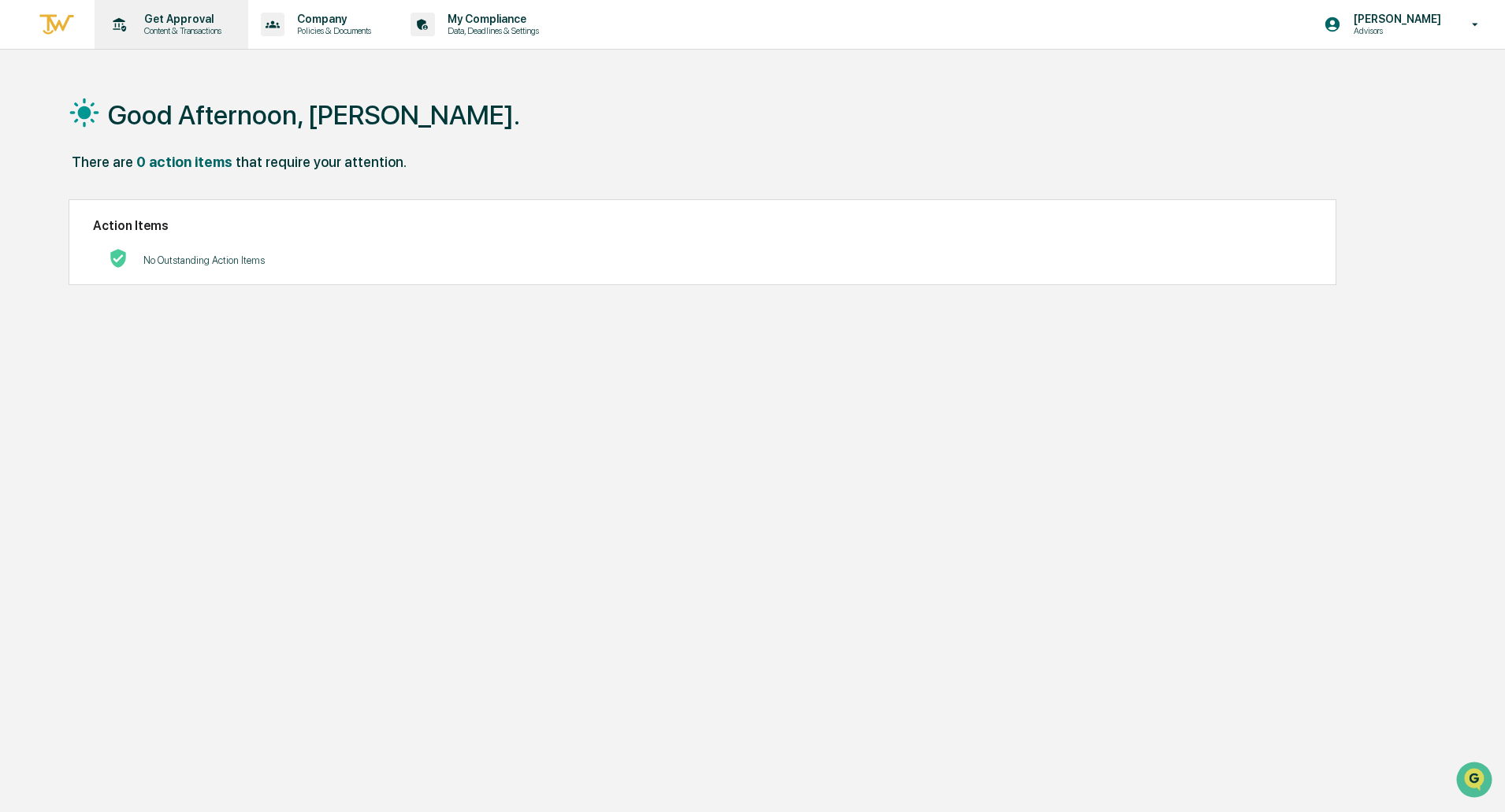
click at [187, 20] on p "Get Approval" at bounding box center [180, 18] width 98 height 12
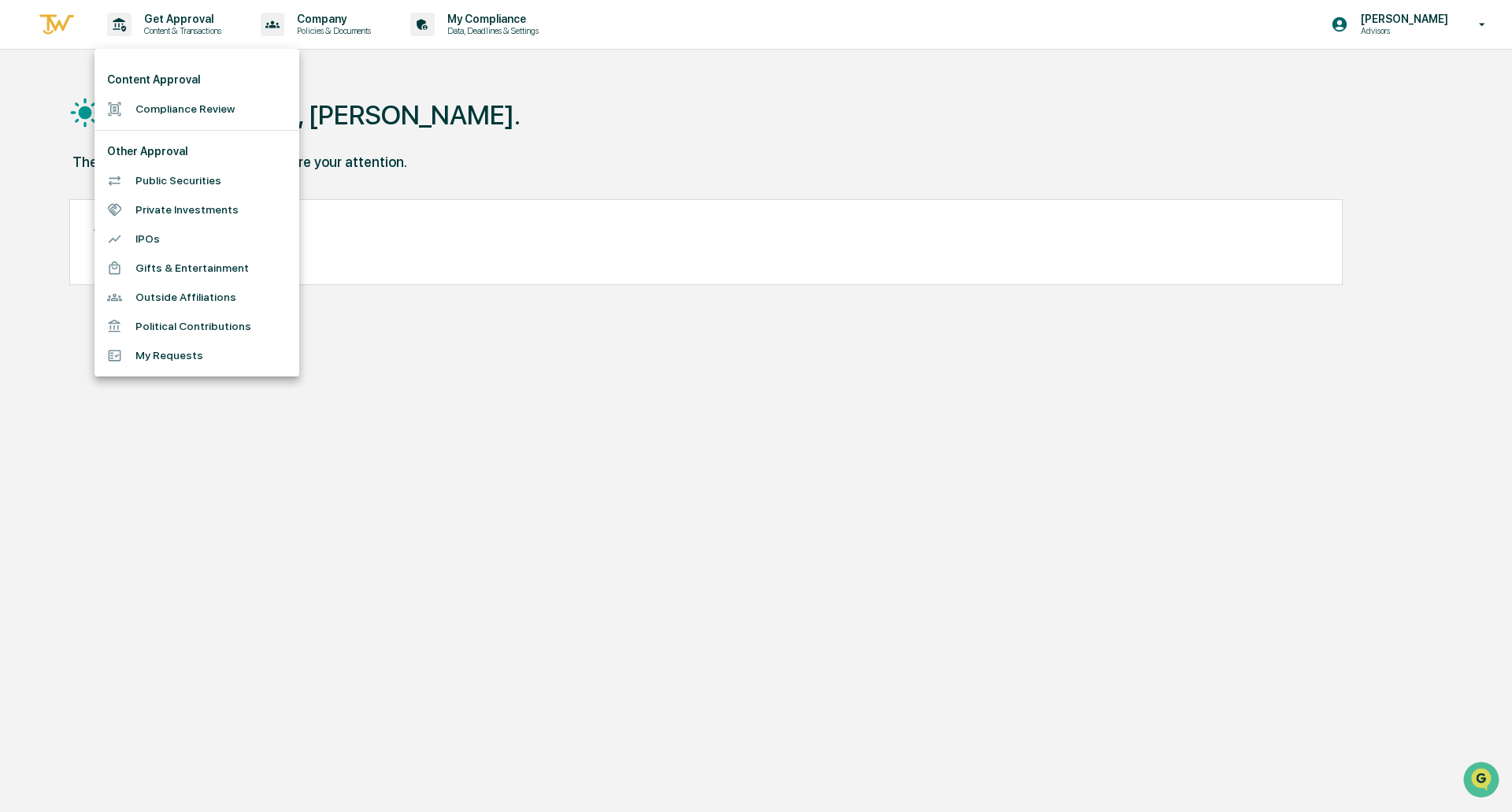
click at [522, 121] on div at bounding box center [756, 406] width 1512 height 812
